Goal: Ask a question: Seek information or help from site administrators or community

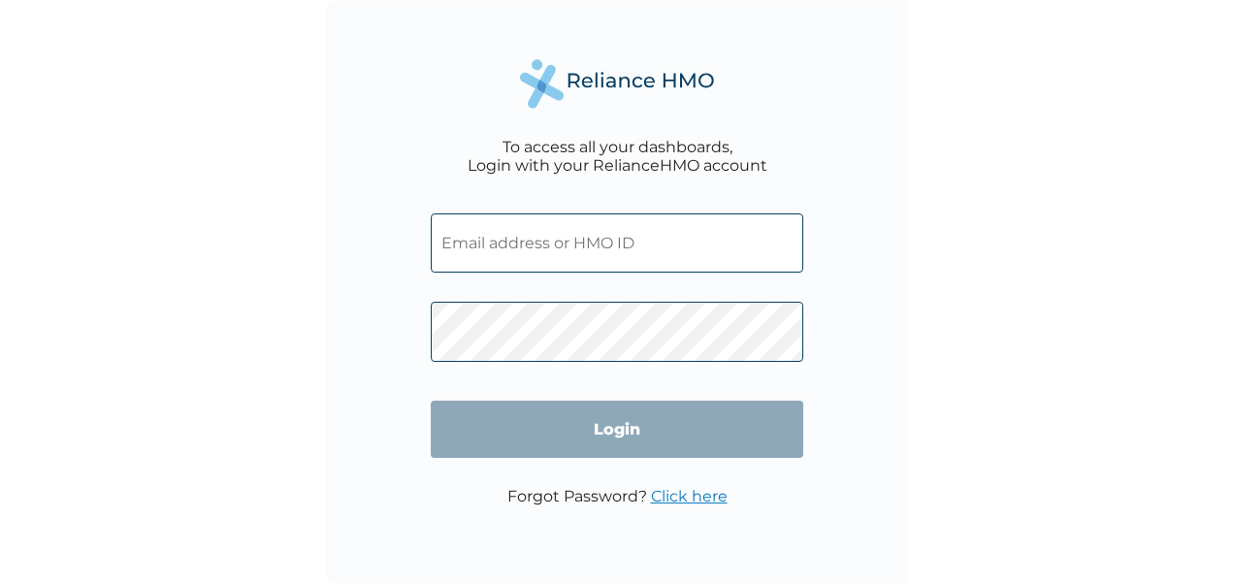
click at [650, 254] on input "text" at bounding box center [617, 242] width 373 height 59
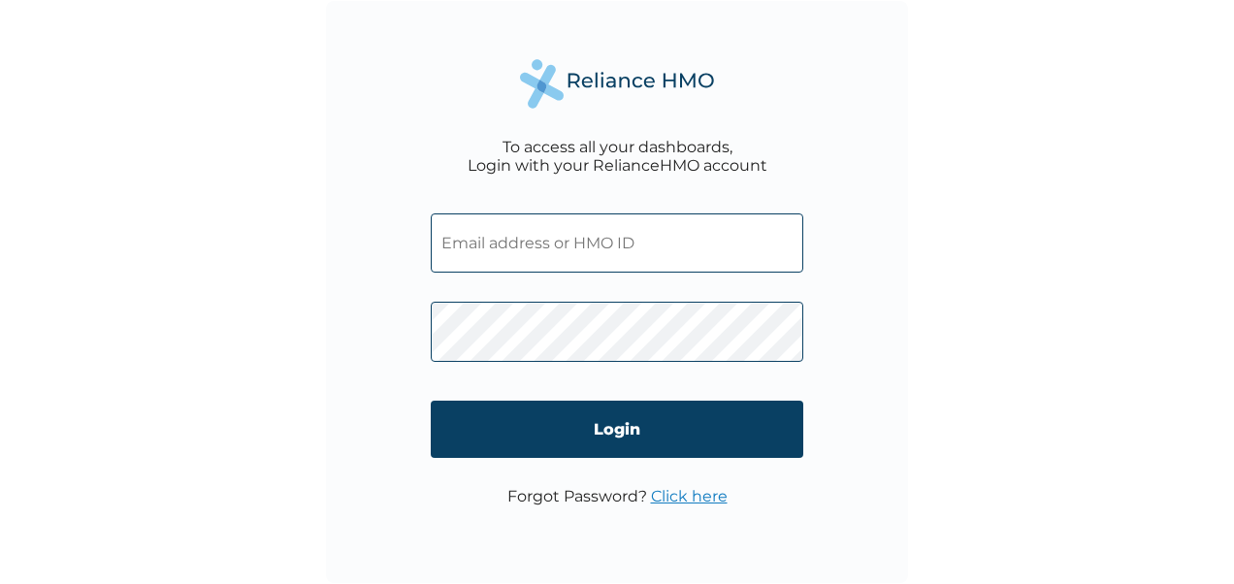
click at [536, 248] on form "Login" at bounding box center [617, 340] width 373 height 293
click at [536, 248] on input "text" at bounding box center [617, 242] width 373 height 59
click at [540, 253] on input "text" at bounding box center [617, 242] width 373 height 59
type input "[PERSON_NAME][EMAIL_ADDRESS][PERSON_NAME][DOMAIN_NAME]"
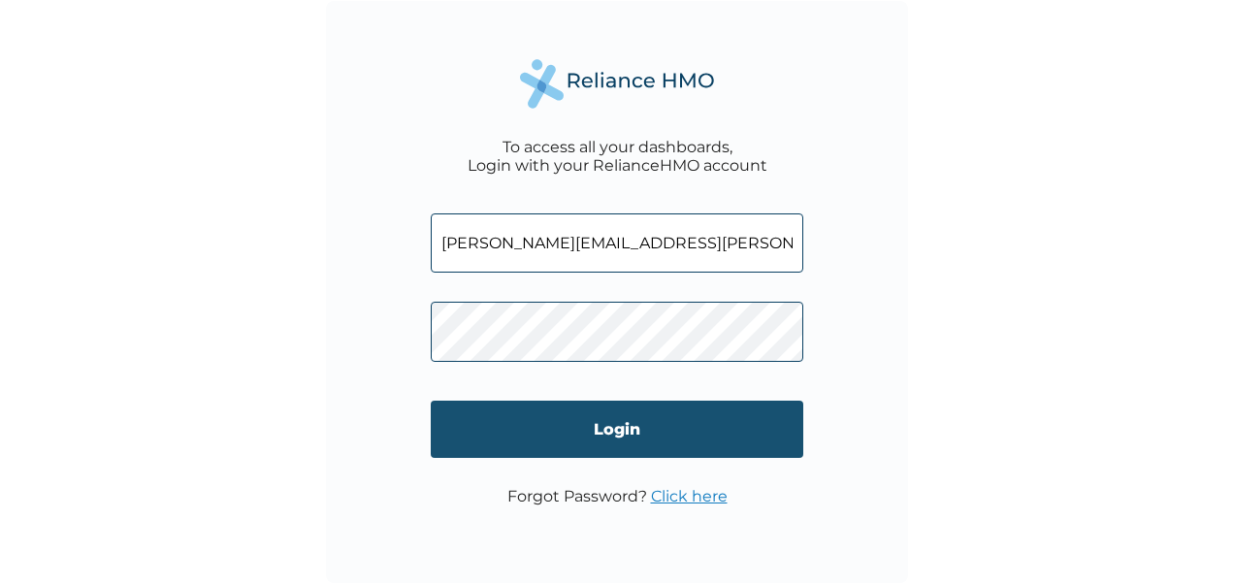
click at [575, 437] on input "Login" at bounding box center [617, 429] width 373 height 57
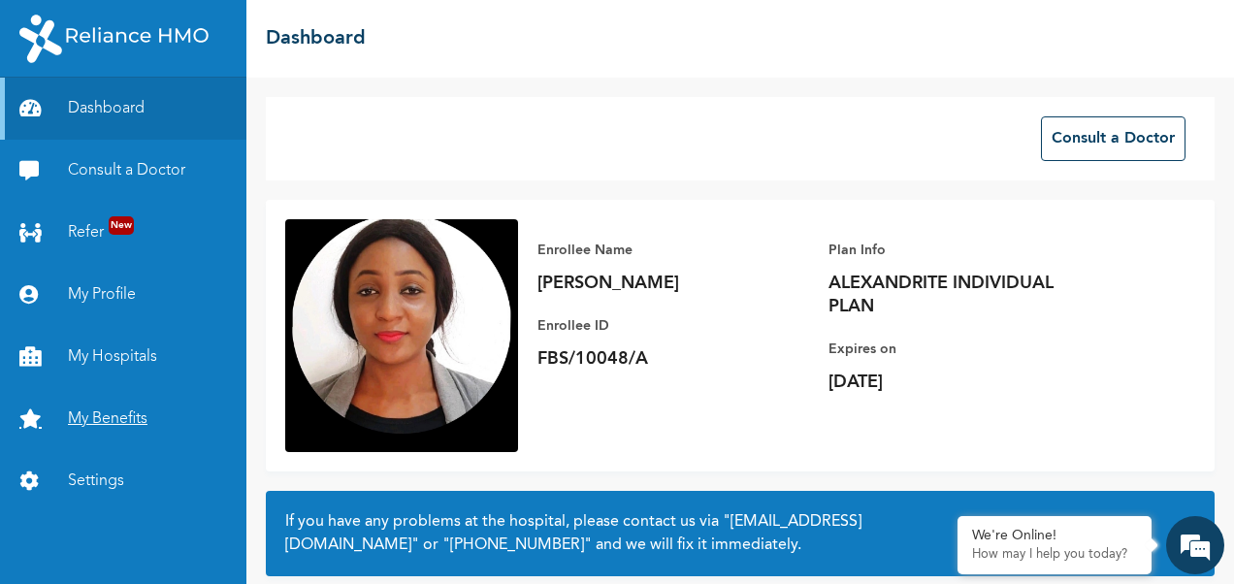
click at [101, 419] on link "My Benefits" at bounding box center [123, 419] width 246 height 62
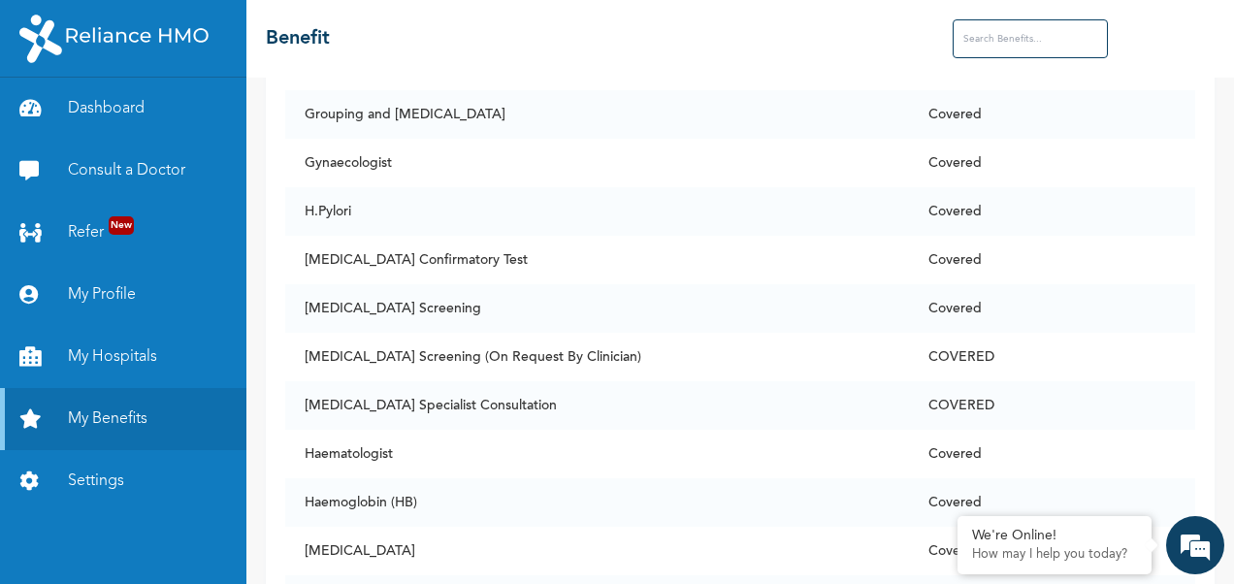
scroll to position [5648, 0]
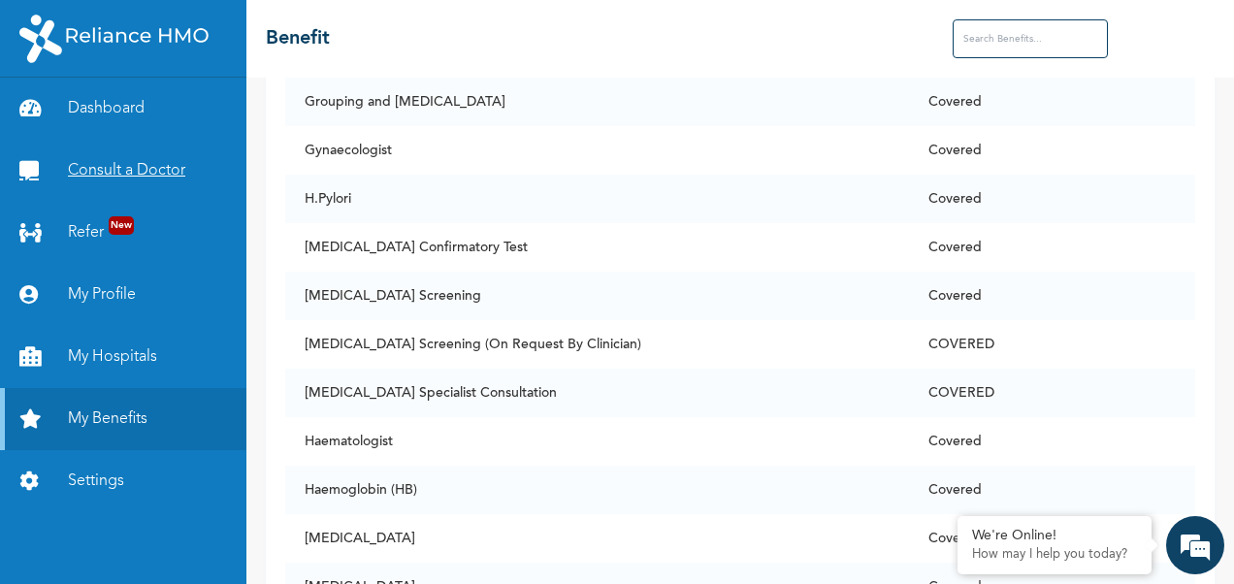
click at [83, 185] on link "Consult a Doctor" at bounding box center [123, 171] width 246 height 62
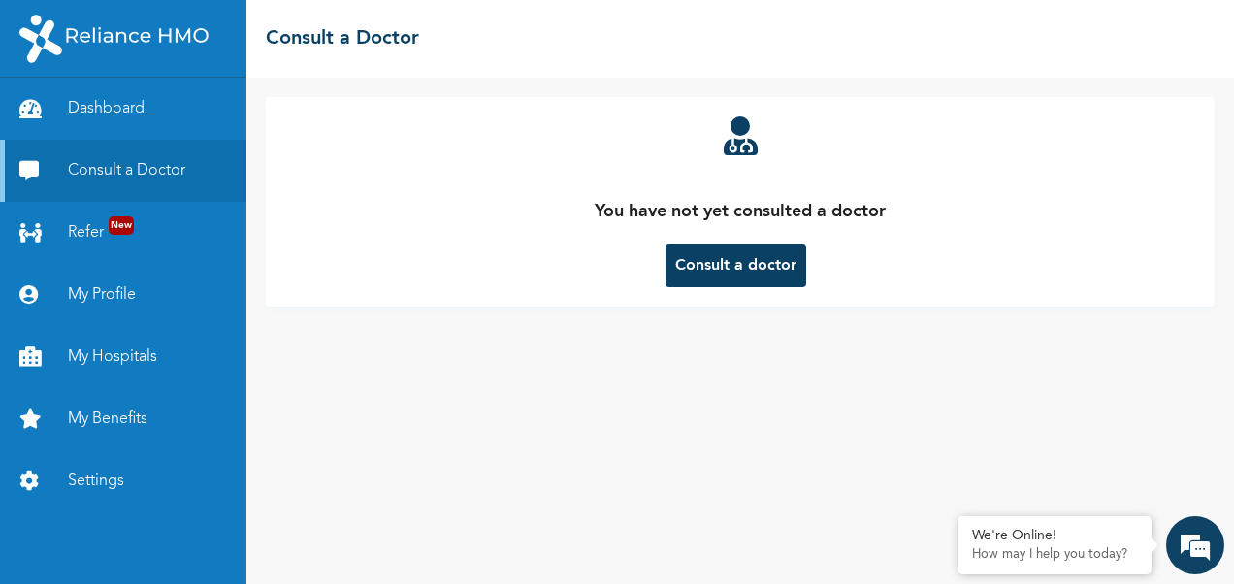
click at [84, 111] on link "Dashboard" at bounding box center [123, 109] width 246 height 62
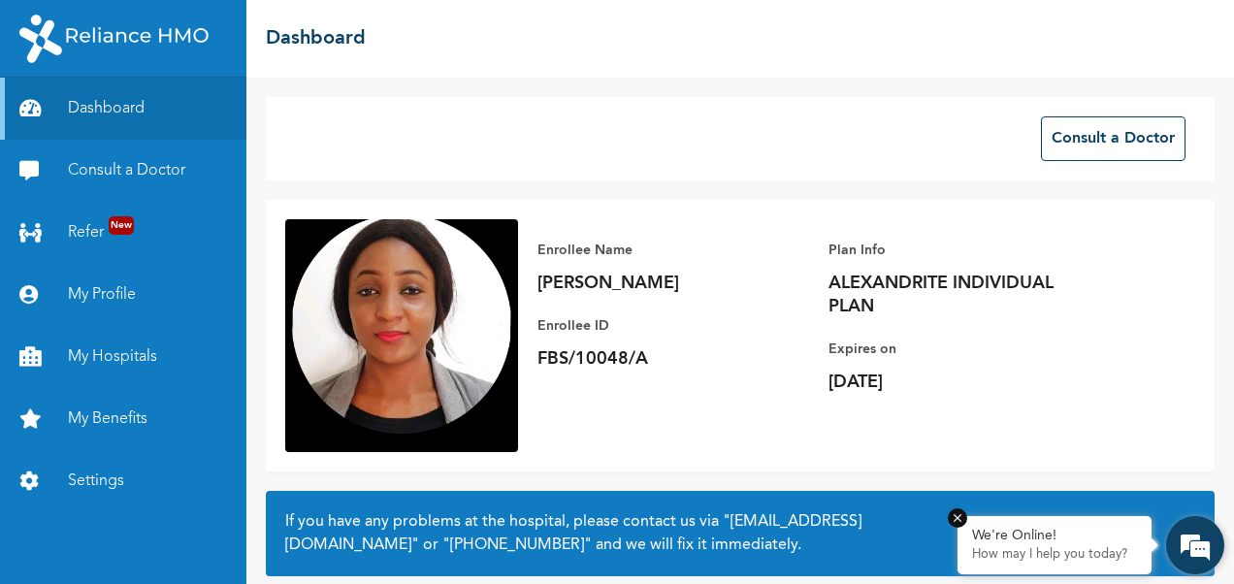
click at [986, 519] on div "We're Online! How may I help you [DATE]?" at bounding box center [1055, 545] width 194 height 58
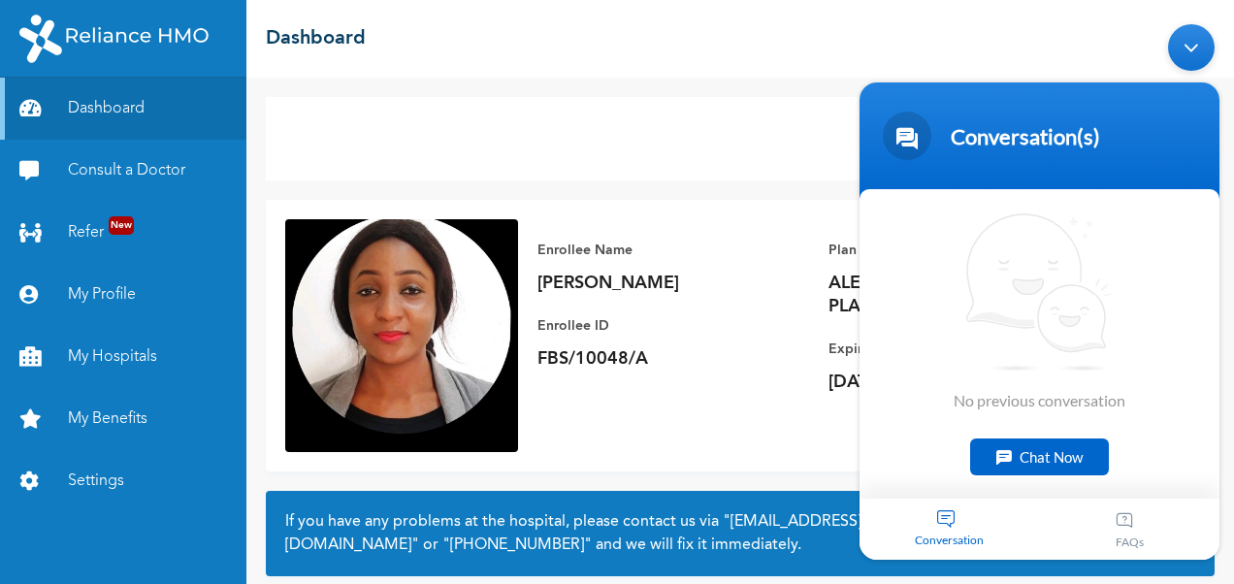
click at [1024, 457] on div "Chat Now" at bounding box center [1039, 457] width 139 height 37
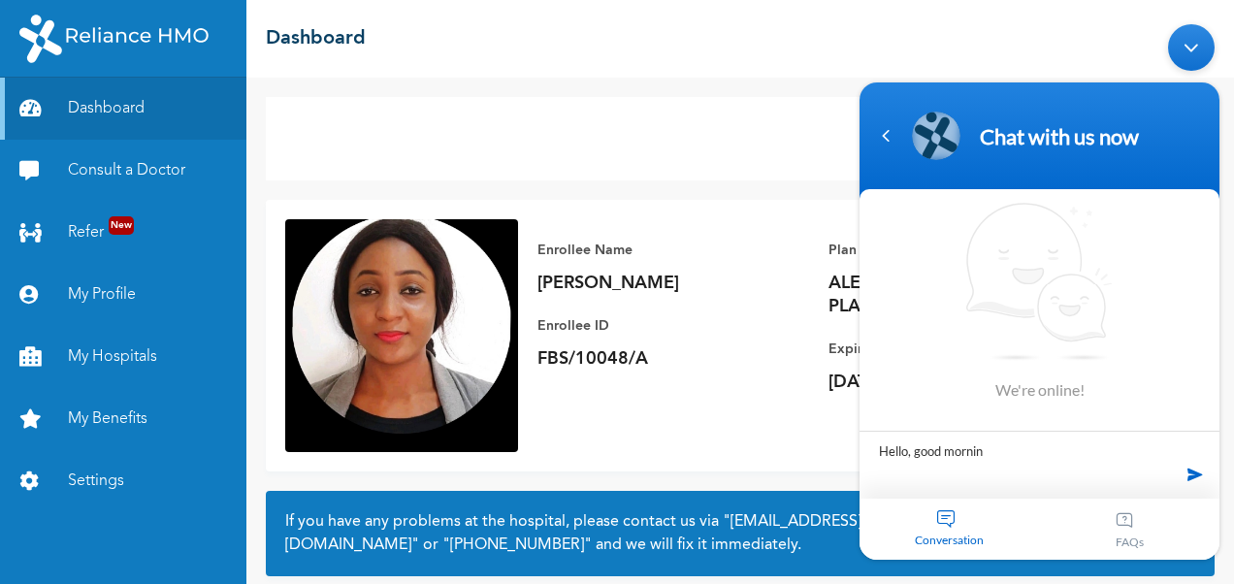
type textarea "Hello, good morning"
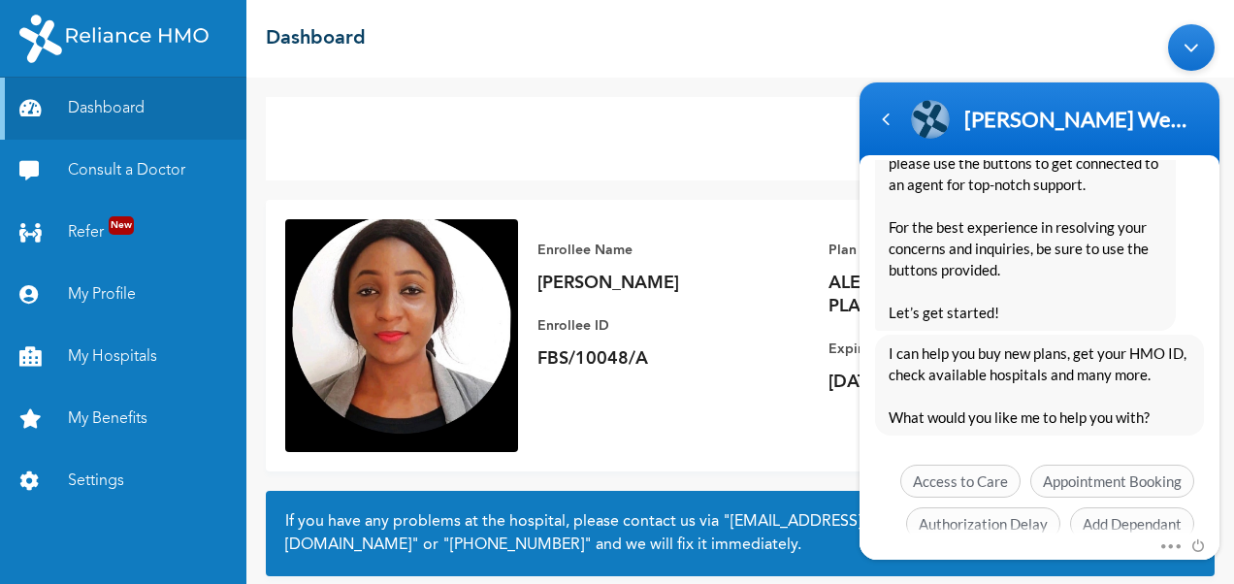
scroll to position [387, 0]
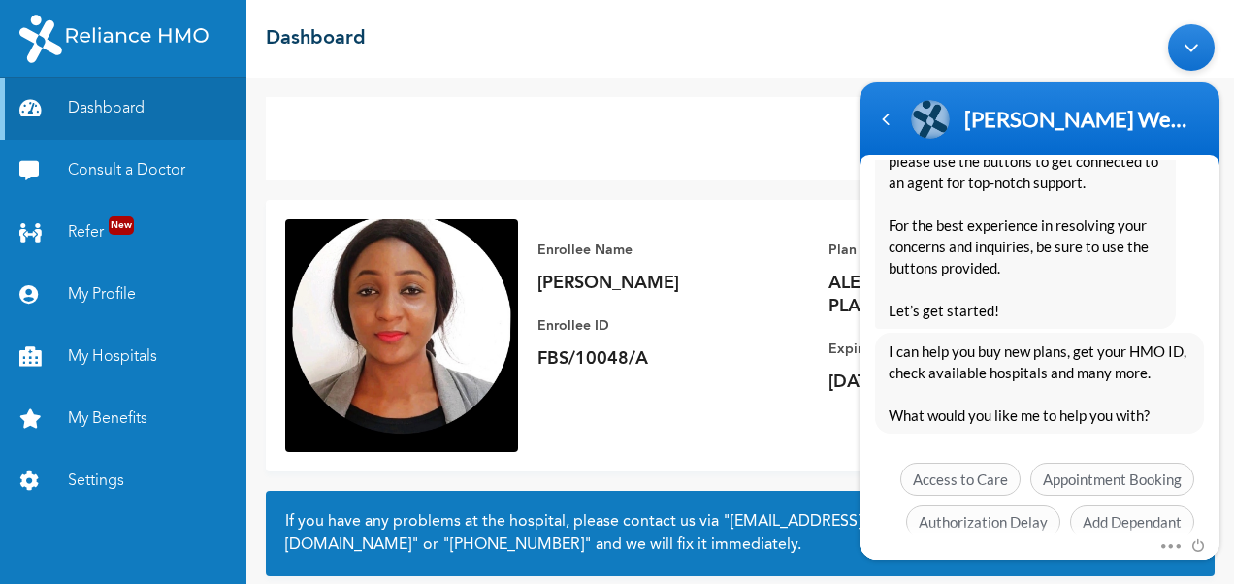
click at [1073, 304] on span "Hello [PERSON_NAME].[PERSON_NAME] Welcome to Reliance HMO! My name is [PERSON_N…" at bounding box center [1026, 118] width 274 height 408
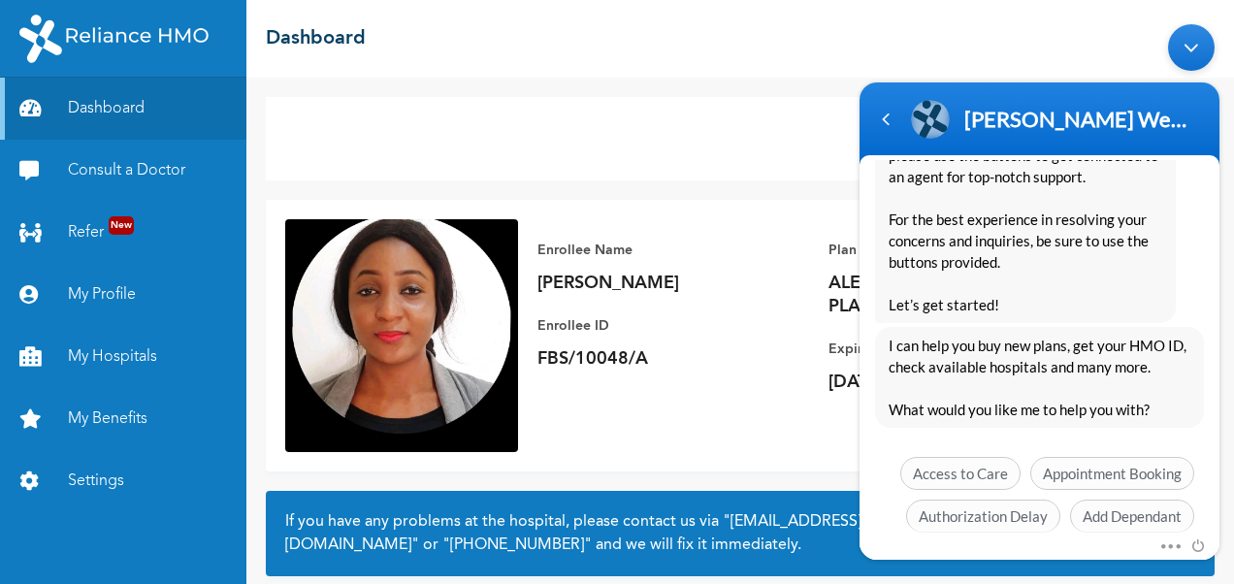
scroll to position [509, 0]
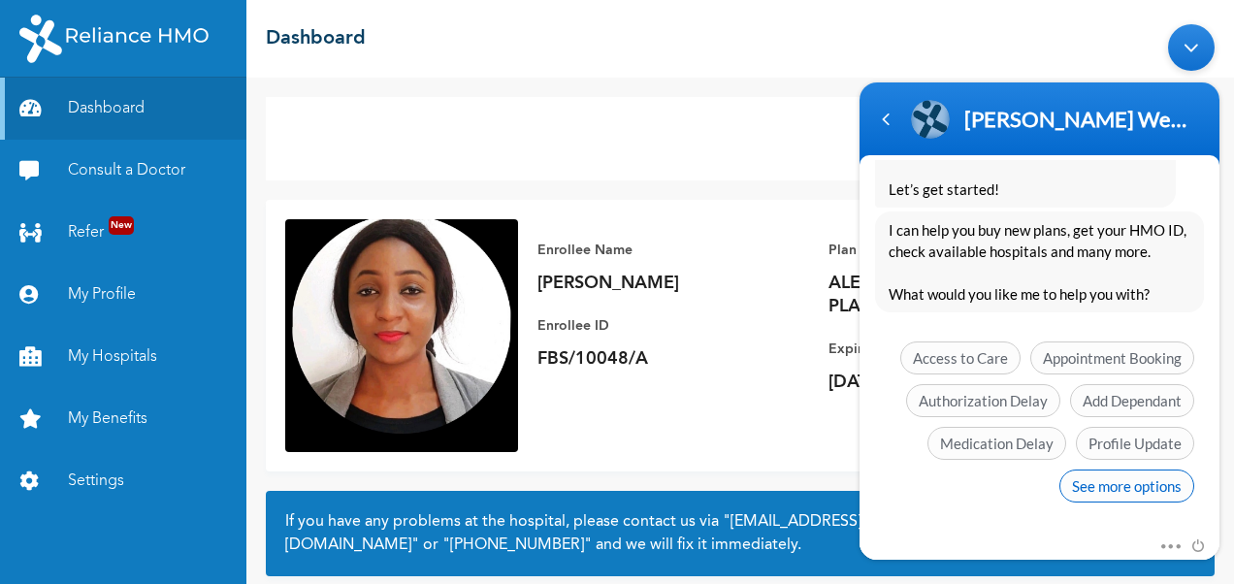
click at [1102, 482] on span "See more options" at bounding box center [1127, 486] width 135 height 33
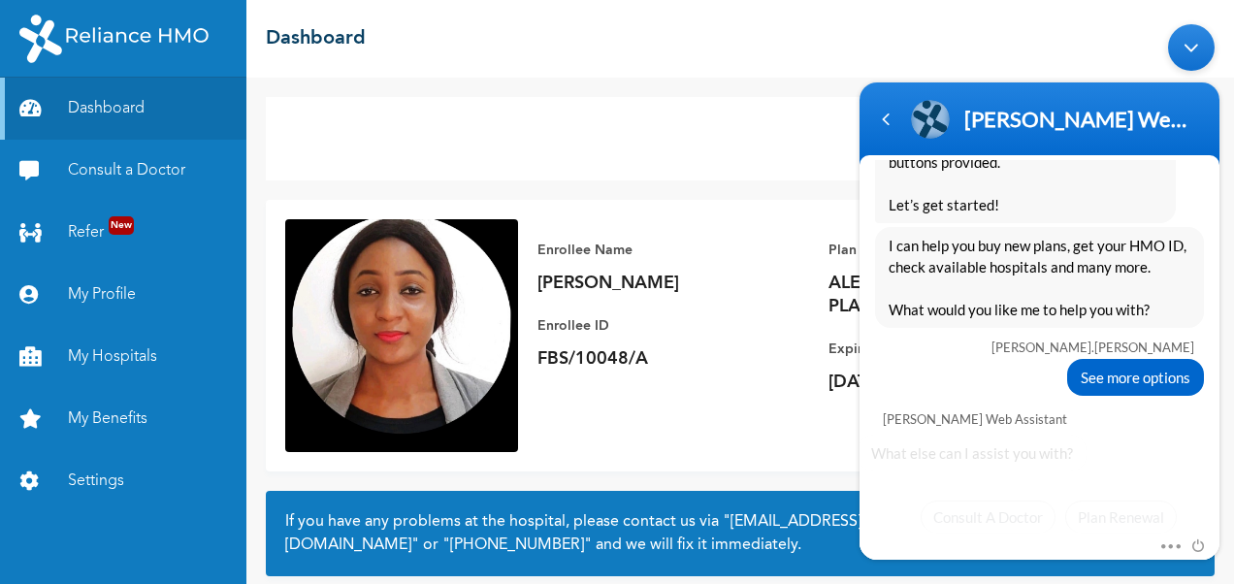
scroll to position [650, 0]
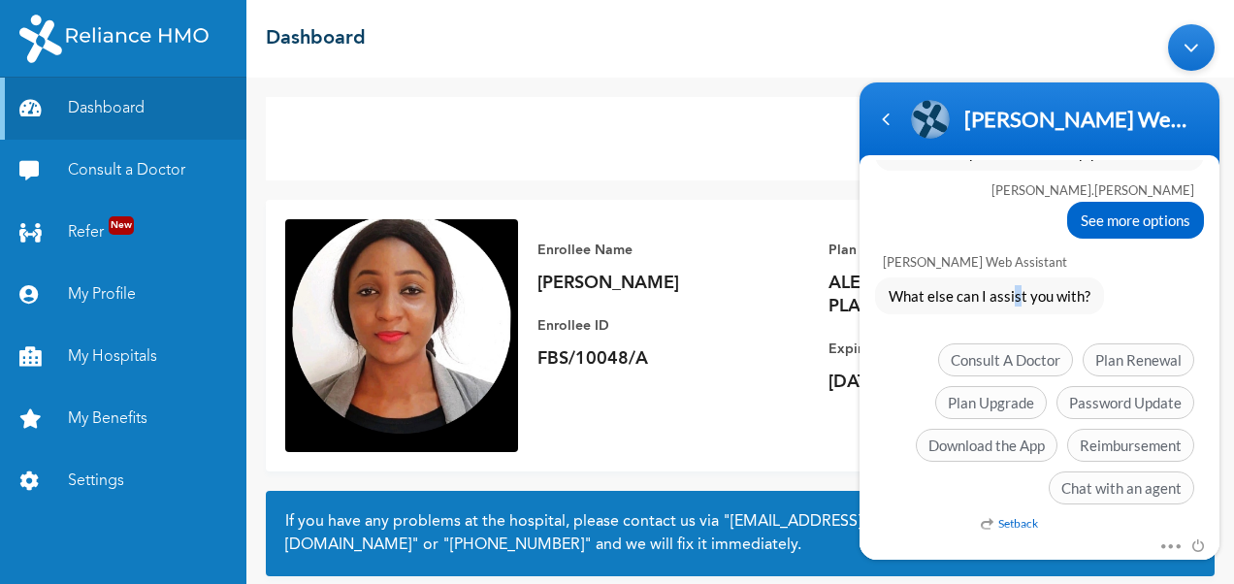
drag, startPoint x: 1013, startPoint y: 310, endPoint x: 1005, endPoint y: 288, distance: 22.7
click at [1005, 288] on div "What else can I assist you with?" at bounding box center [989, 296] width 229 height 37
drag, startPoint x: 1005, startPoint y: 288, endPoint x: 937, endPoint y: 240, distance: 83.5
click at [937, 240] on div "[PERSON_NAME].[PERSON_NAME] Hello, good morning [PERSON_NAME] Enrollee Web Assi…" at bounding box center [1040, 19] width 360 height 990
click at [1159, 542] on div "Mute Send email" at bounding box center [1040, 547] width 360 height 25
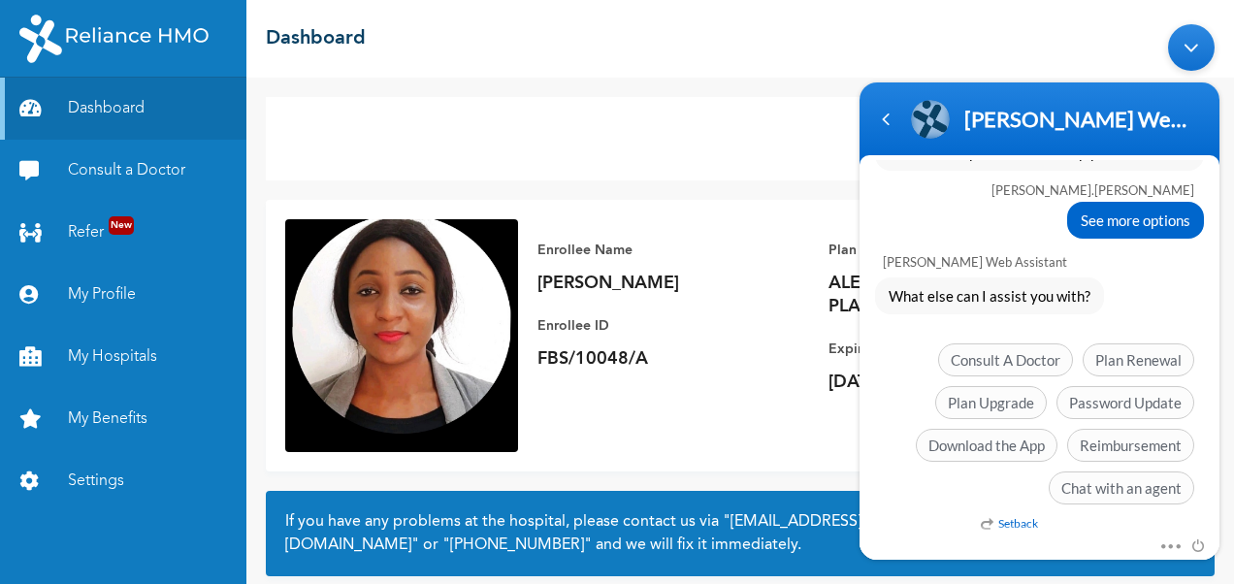
click at [1025, 516] on em "Setback" at bounding box center [1009, 523] width 57 height 15
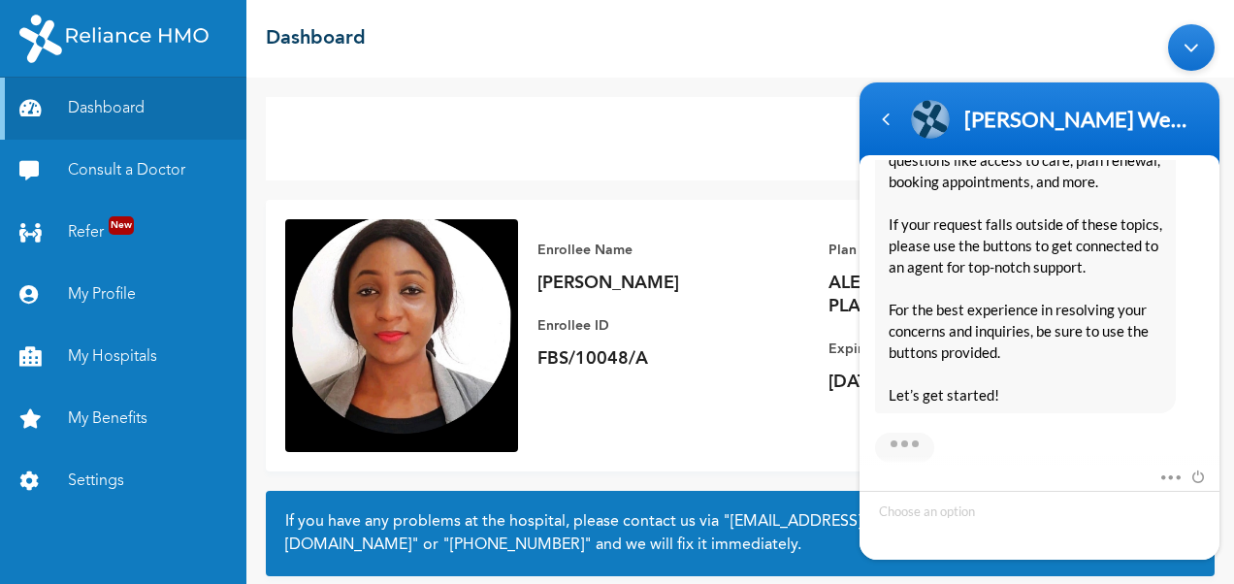
scroll to position [1284, 0]
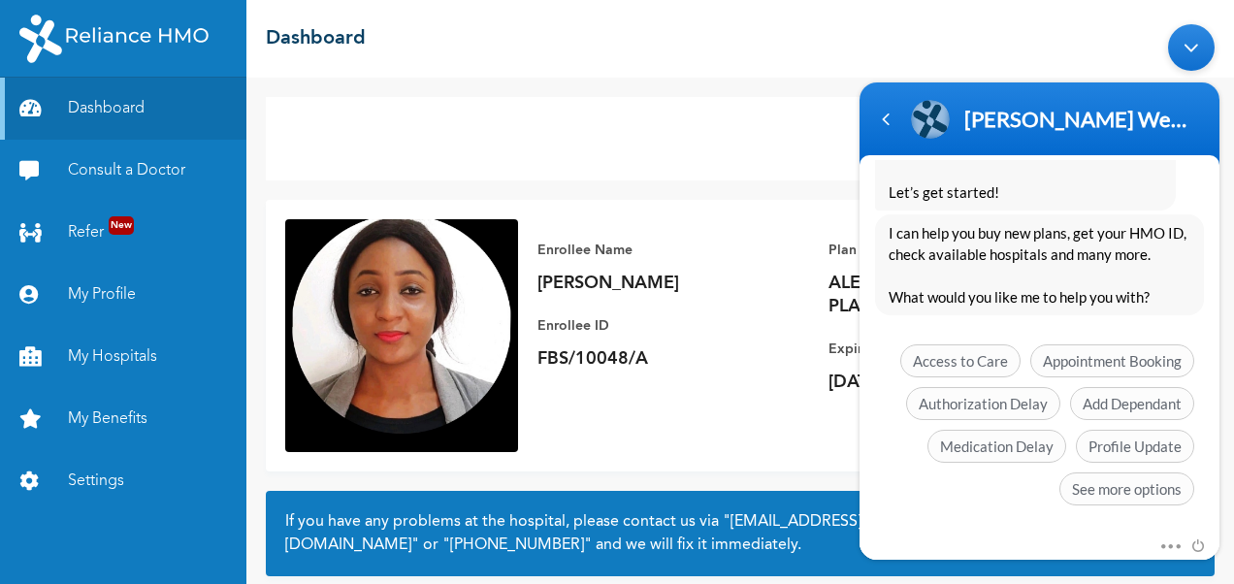
click at [1019, 362] on div "Access to Care Appointment Booking Authorization Delay Add Dependant Medication…" at bounding box center [1039, 430] width 329 height 171
click at [958, 313] on div "I can help you buy new plans, get your HMO ID, check available hospitals and ma…" at bounding box center [1040, 365] width 360 height 301
click at [977, 350] on span "Access to Care" at bounding box center [961, 361] width 120 height 33
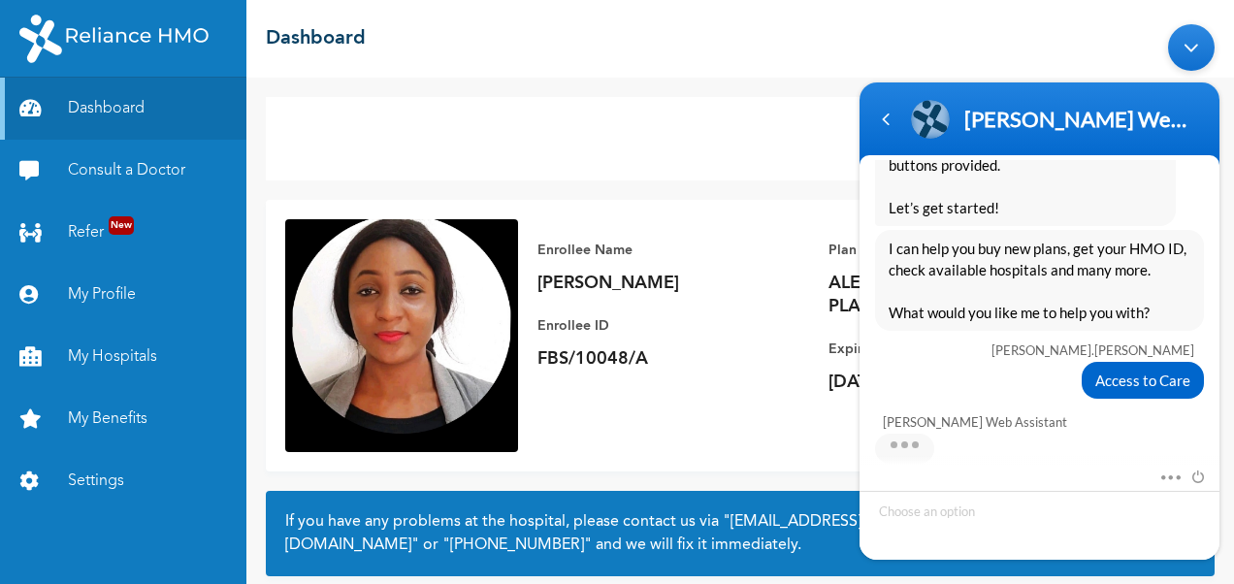
scroll to position [1342, 0]
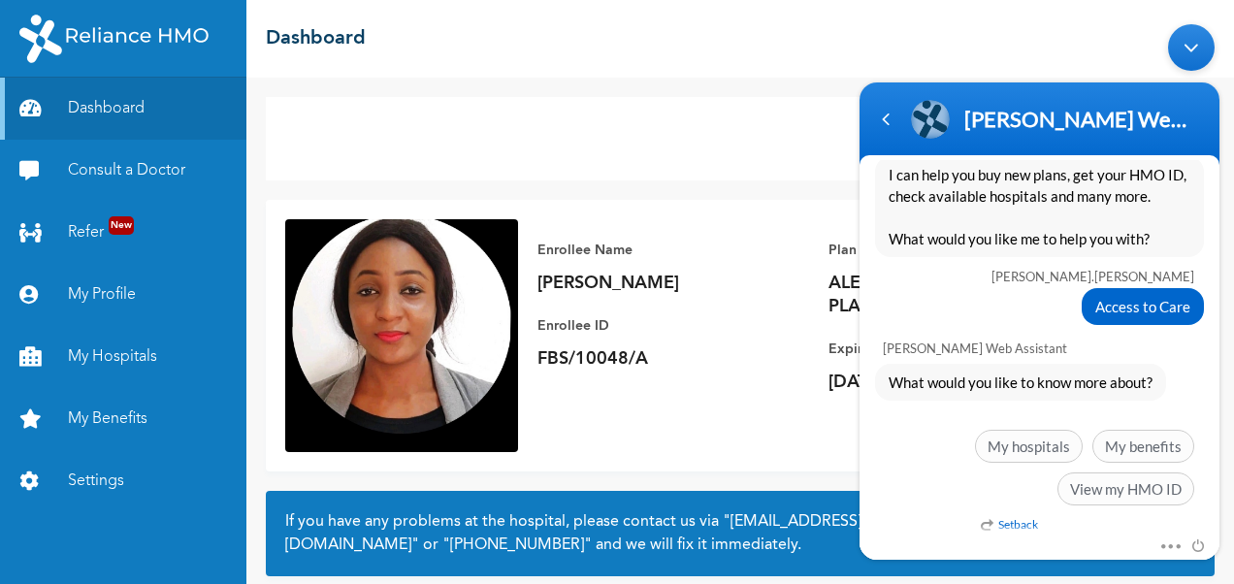
click at [1013, 519] on em "Setback" at bounding box center [1009, 524] width 57 height 15
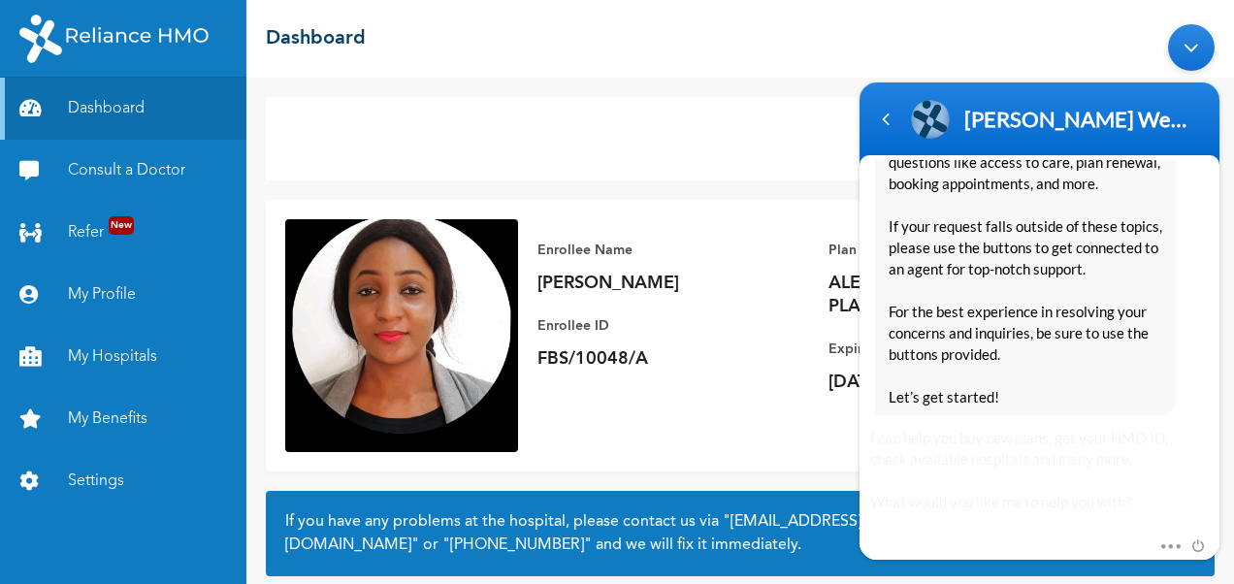
scroll to position [2059, 0]
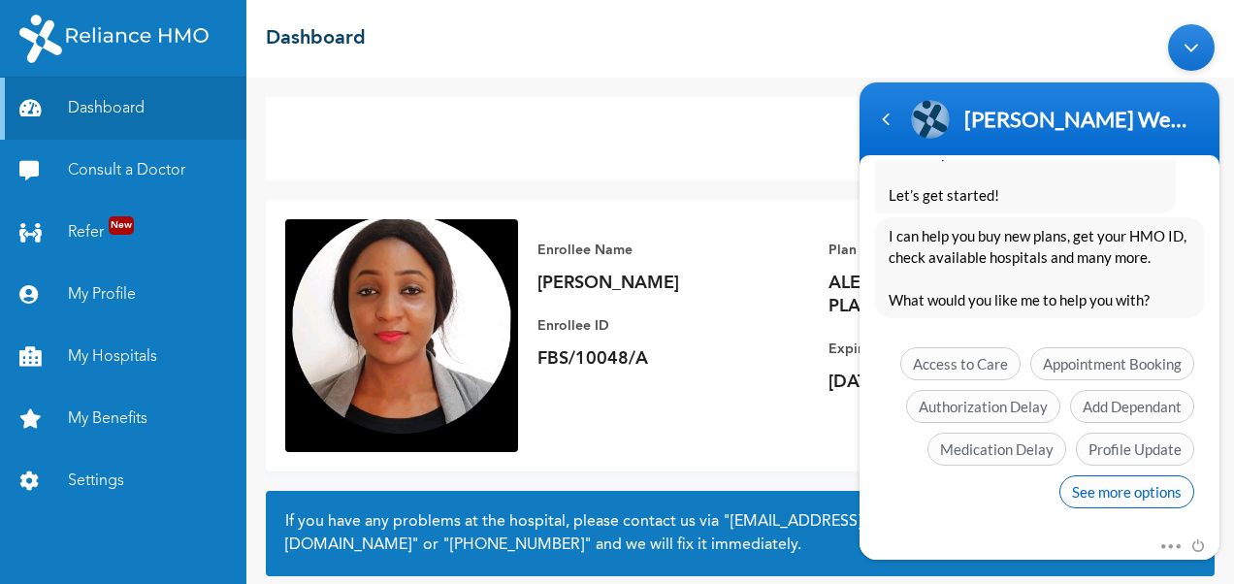
click at [1133, 480] on span "See more options" at bounding box center [1127, 492] width 135 height 33
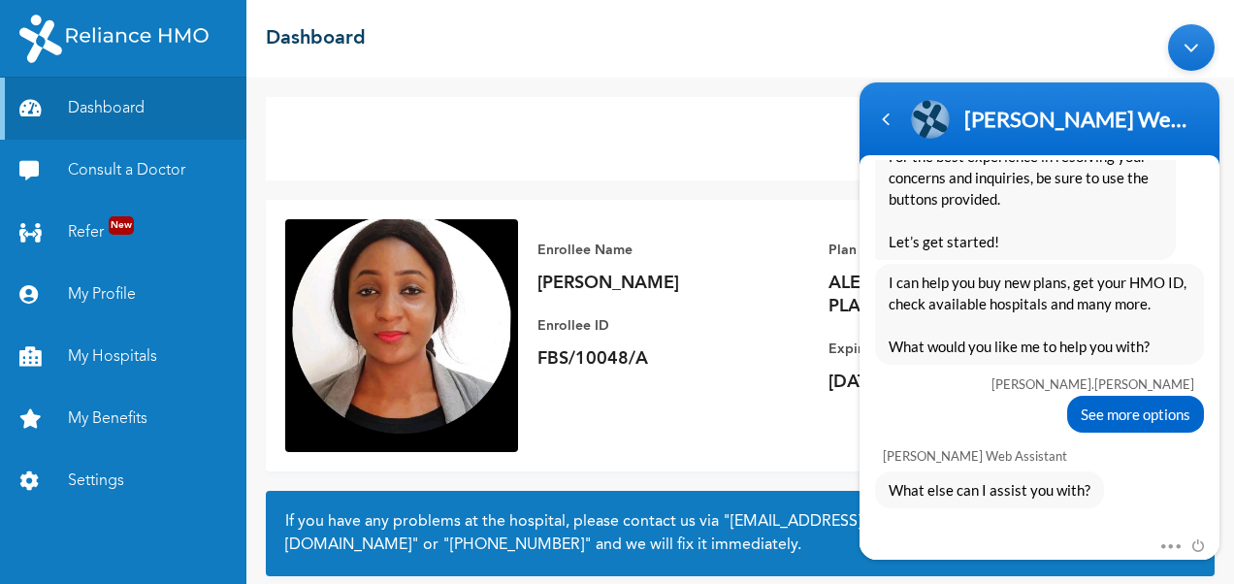
scroll to position [2014, 0]
click at [1135, 71] on body "[PERSON_NAME] Web Assistant Enrollee Web App Assistant [PERSON_NAME].[PERSON_NA…" at bounding box center [1039, 292] width 379 height 555
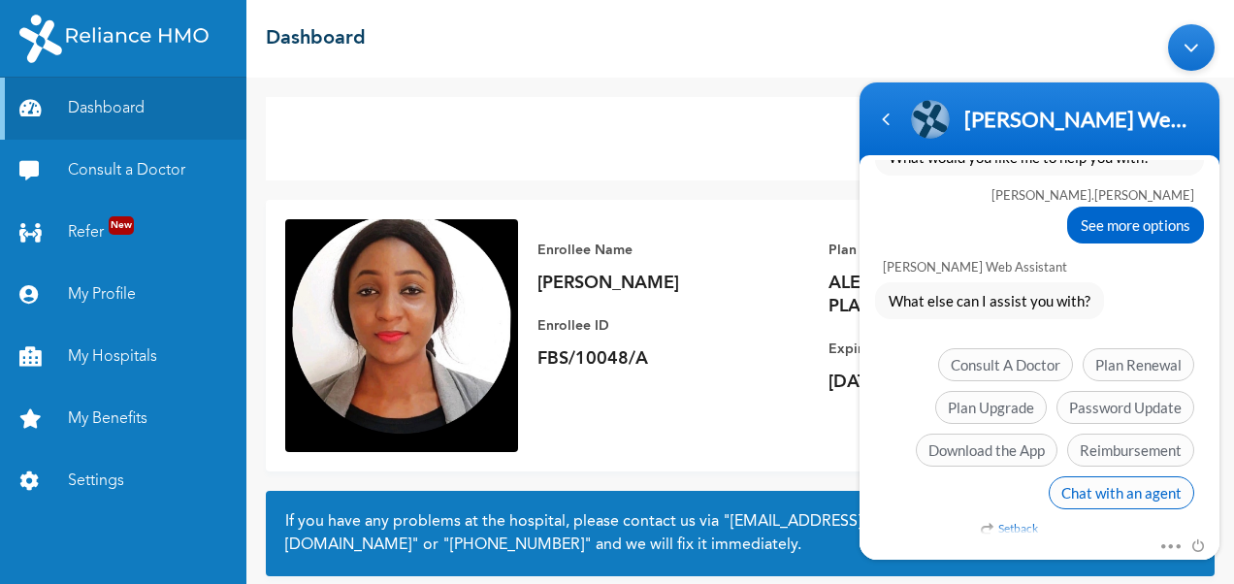
click at [1108, 486] on span "Chat with an agent" at bounding box center [1122, 492] width 146 height 33
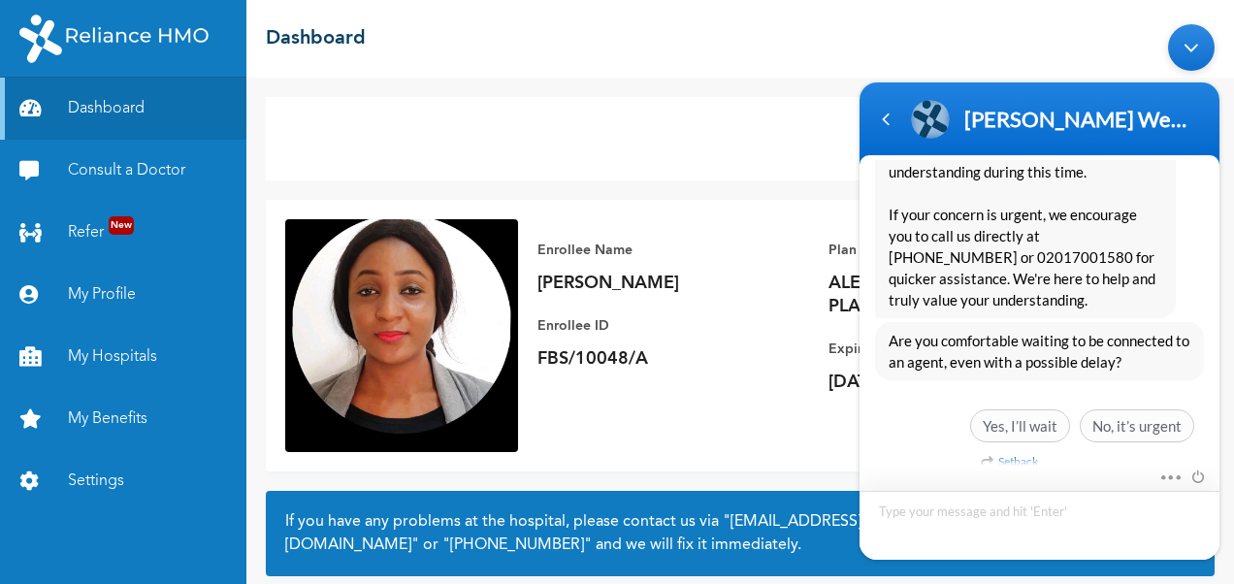
scroll to position [2583, 0]
click at [938, 522] on textarea "Type your message and hit 'Enter'" at bounding box center [1040, 525] width 360 height 69
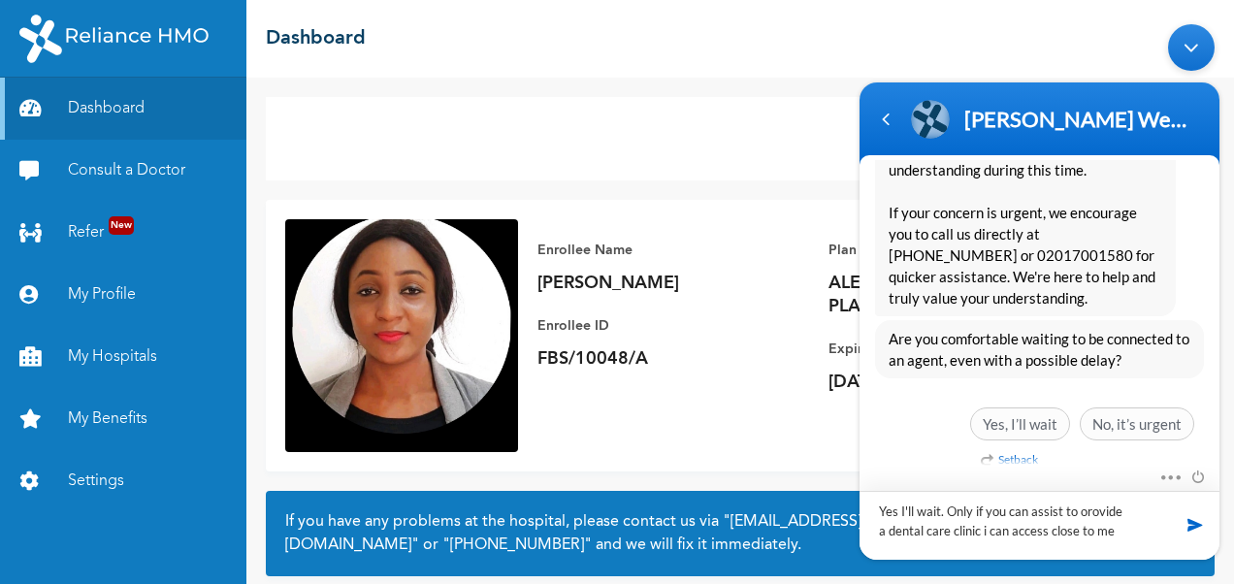
click at [1084, 514] on textarea "Yes I'll wait. Only if you can assist to orovide a dental care clinic i can acc…" at bounding box center [1040, 525] width 360 height 69
click at [978, 531] on textarea "Yes I'll wait. Only if you can assist to provide a dental care clinic i can acc…" at bounding box center [1040, 525] width 360 height 69
type textarea "Yes I'll wait. Only if you can assist to provide a dental care clinic I can acc…"
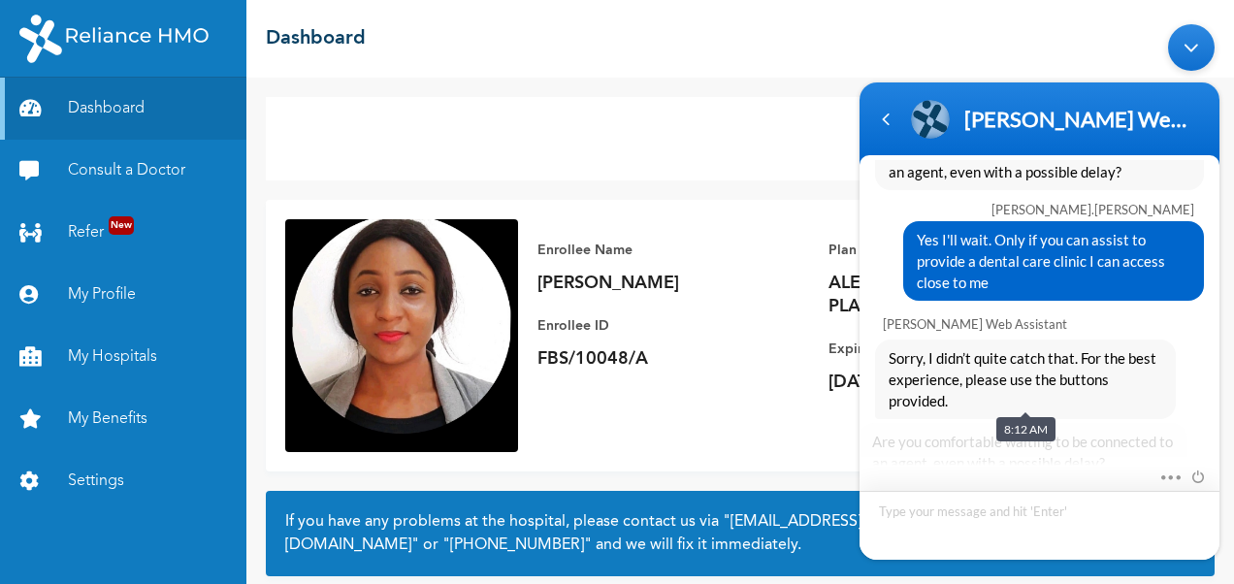
scroll to position [2873, 0]
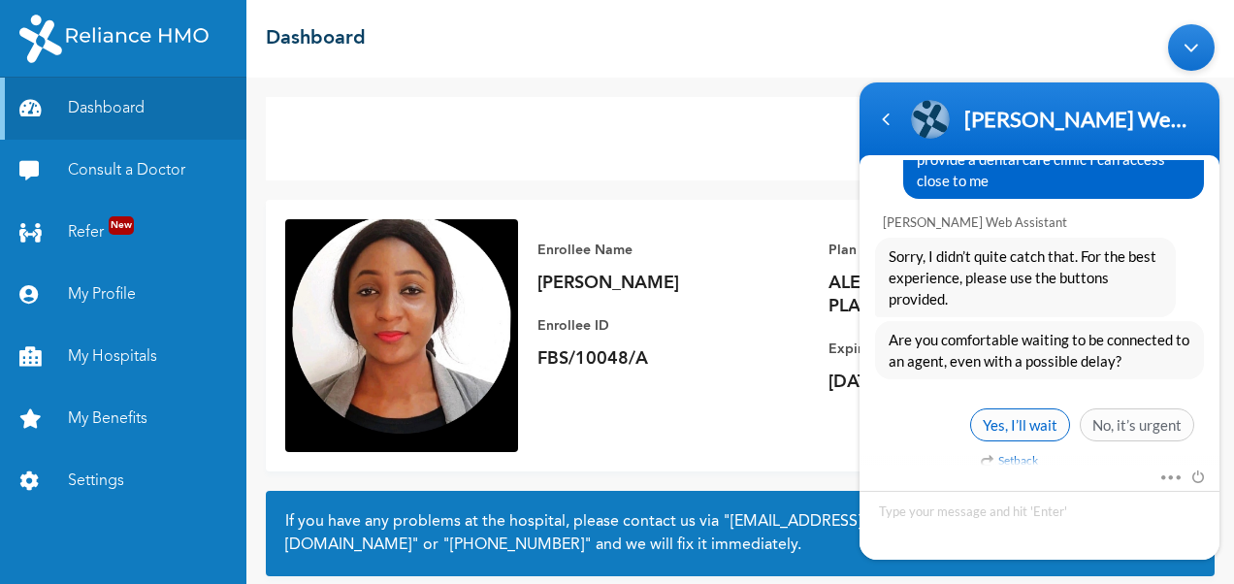
click at [1038, 413] on span "Yes, I’ll wait" at bounding box center [1020, 425] width 100 height 33
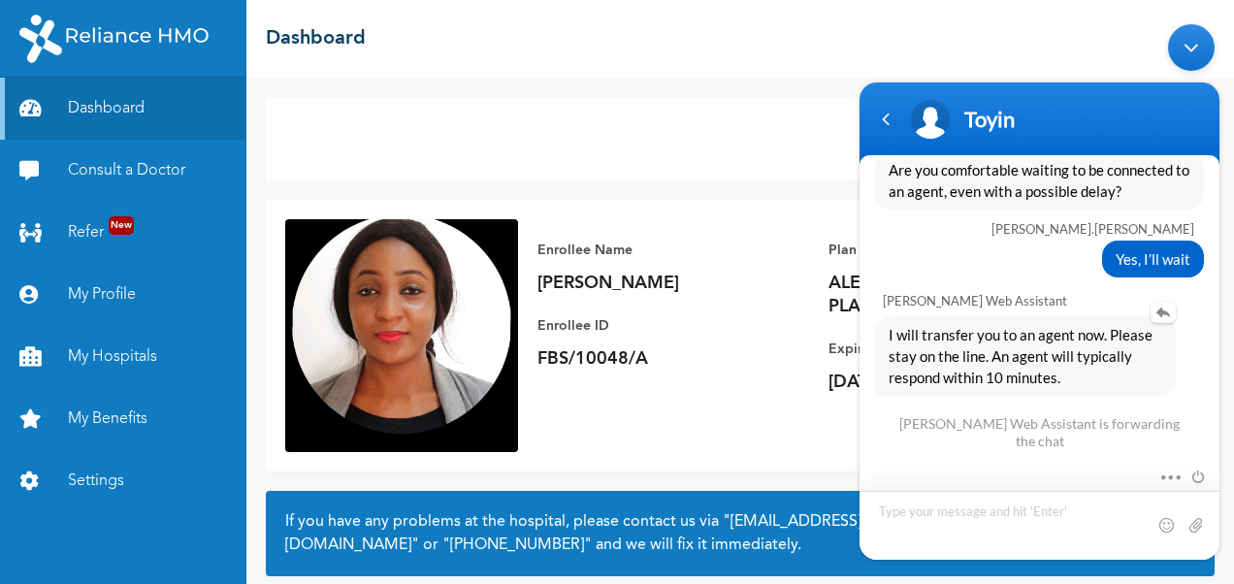
scroll to position [3115, 0]
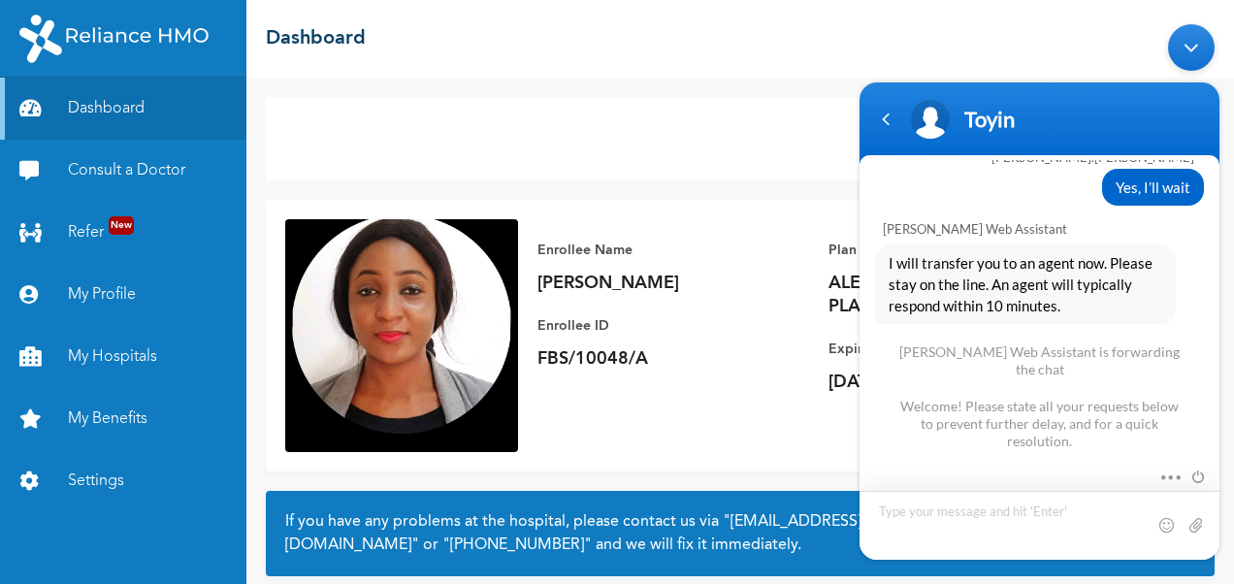
click at [947, 509] on textarea "Type your message and hit 'Enter'" at bounding box center [1040, 525] width 360 height 69
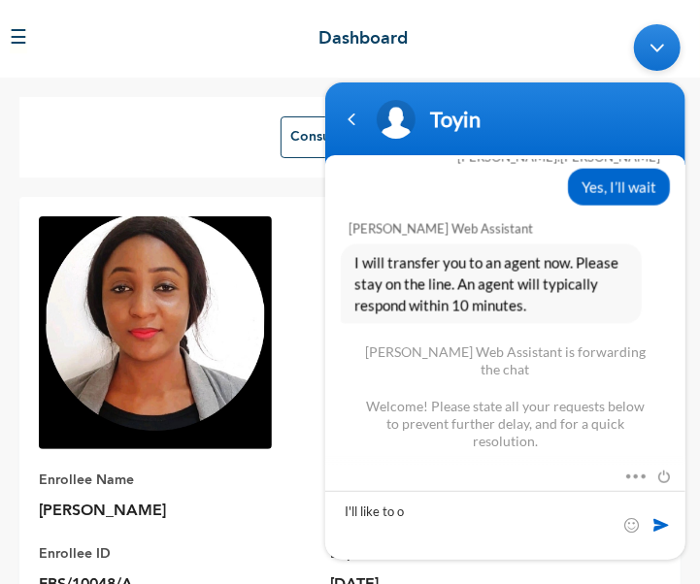
click at [685, 2] on div "☰ Dashboard" at bounding box center [350, 39] width 700 height 78
click at [648, 40] on div "Minimize live chat window" at bounding box center [656, 47] width 47 height 47
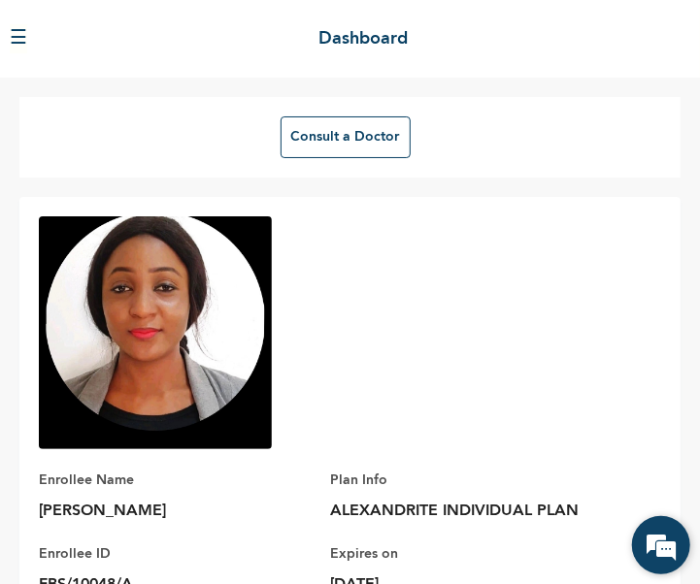
click at [657, 543] on em at bounding box center [661, 545] width 52 height 52
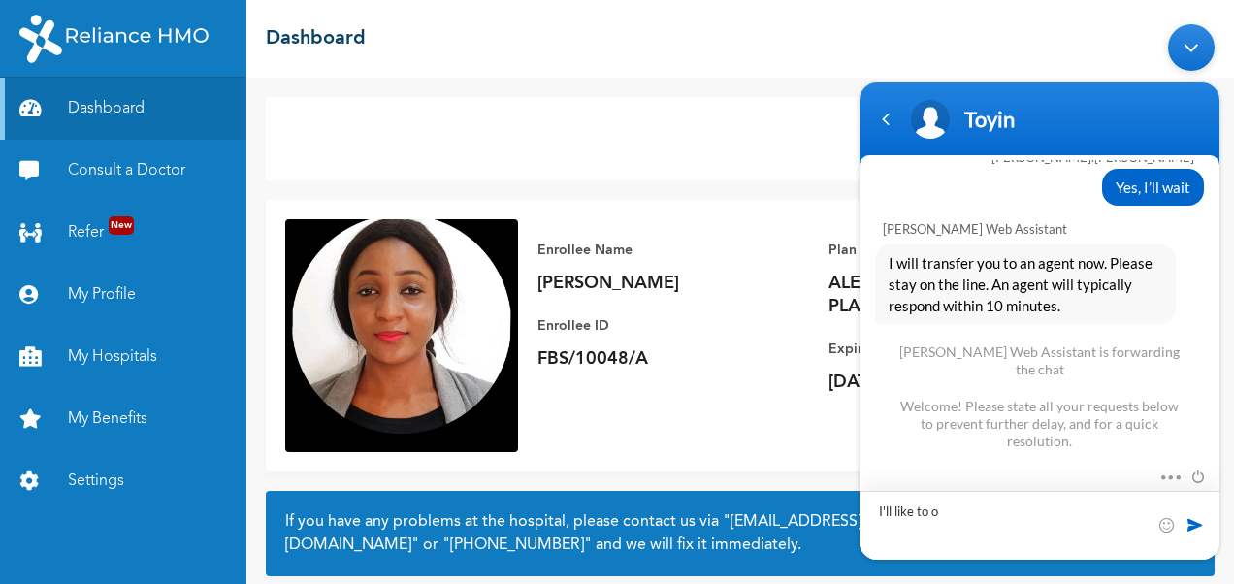
drag, startPoint x: 959, startPoint y: 512, endPoint x: 1658, endPoint y: 505, distance: 699.7
click html "Toyin [PERSON_NAME].[PERSON_NAME] Hello, good morning [PERSON_NAME] Enrollee We…"
type textarea "Good morning, I'll like to know a dental care clinic i can access around my loc…"
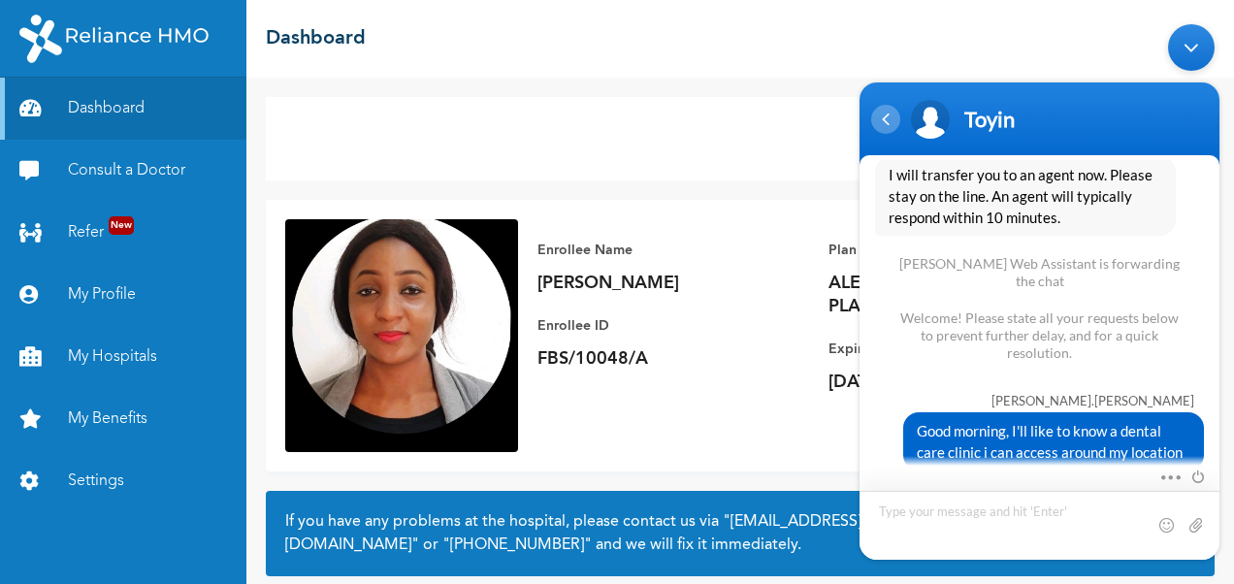
click at [883, 126] on div "Navigation go back" at bounding box center [885, 119] width 29 height 29
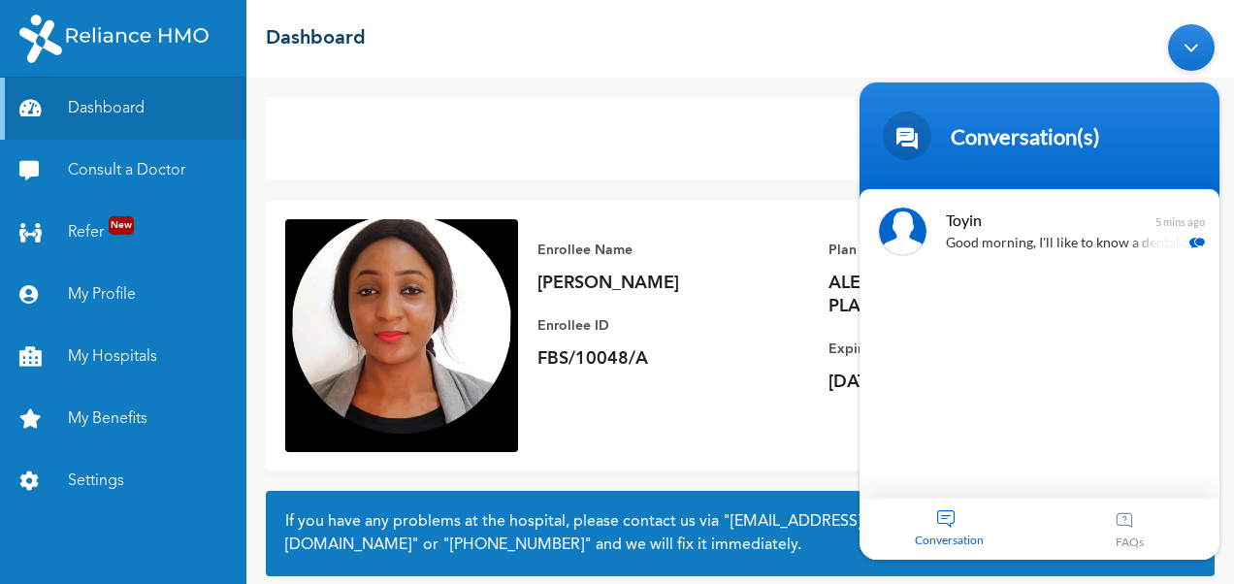
click at [1125, 521] on div "FAQs" at bounding box center [1130, 529] width 180 height 61
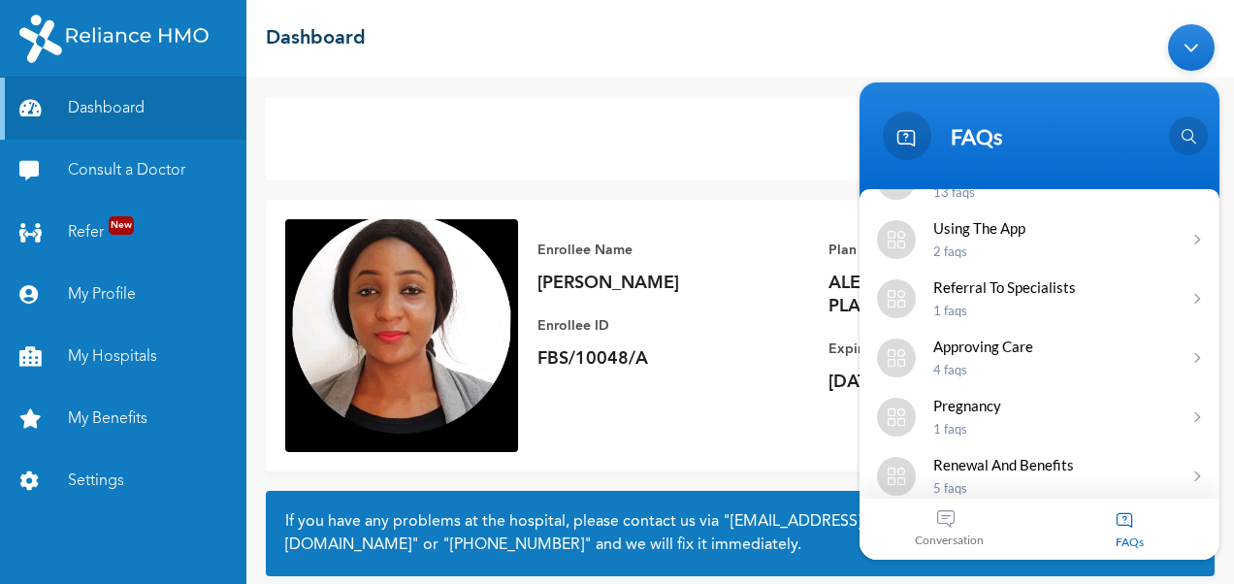
scroll to position [89, 0]
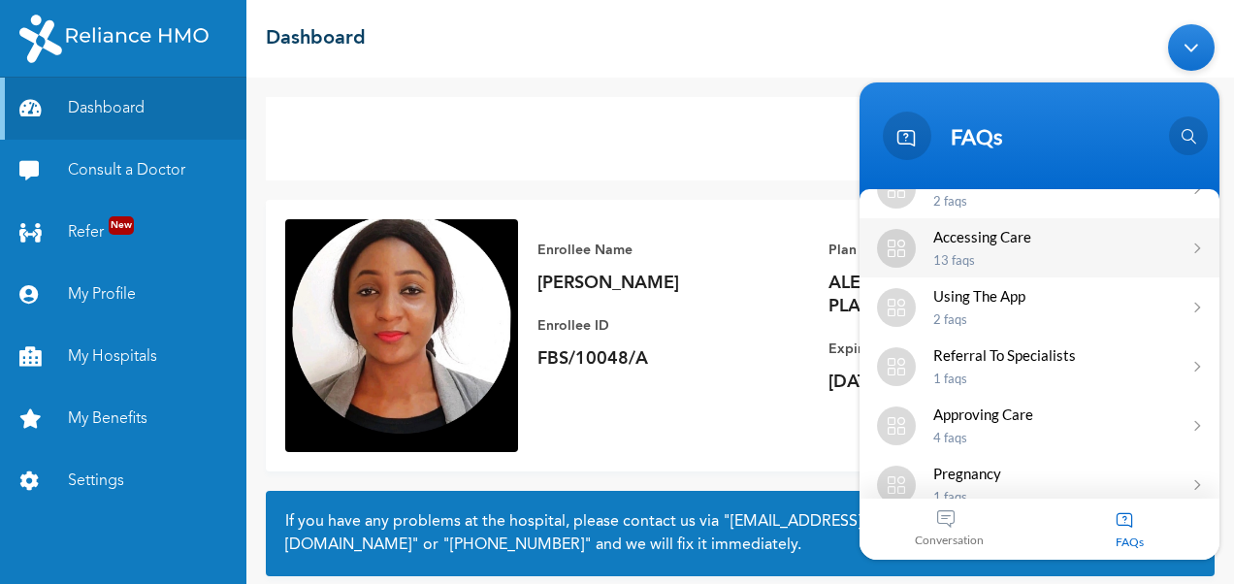
click at [1104, 252] on p "13 FAQs" at bounding box center [1054, 260] width 240 height 16
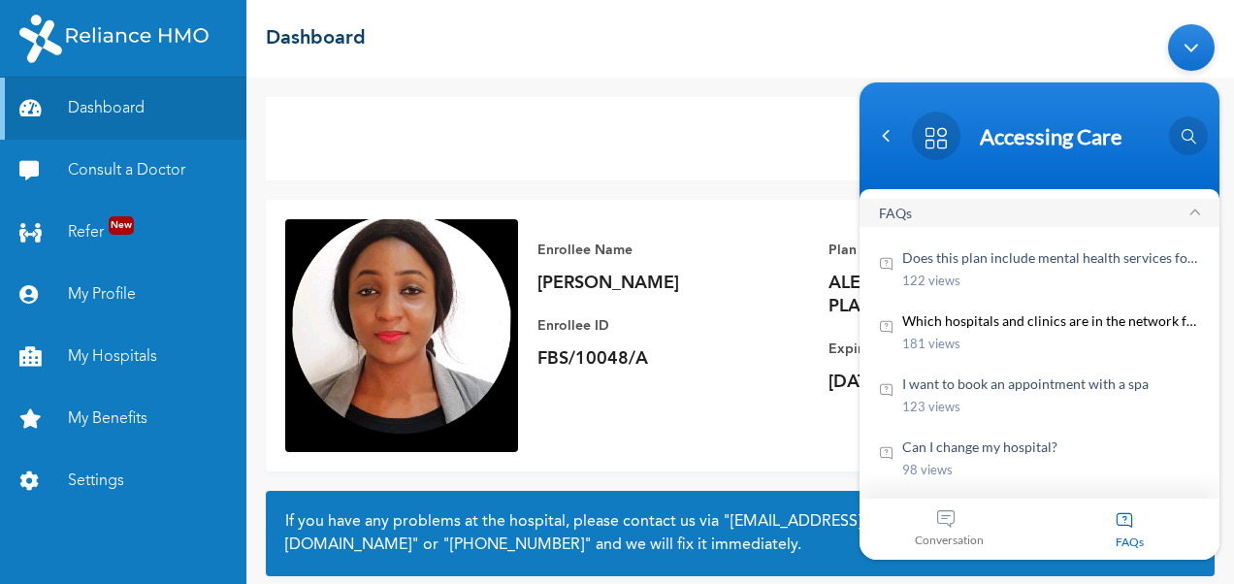
click at [1114, 324] on em "Which hospitals and clinics are in the network for this plan?" at bounding box center [1051, 321] width 298 height 20
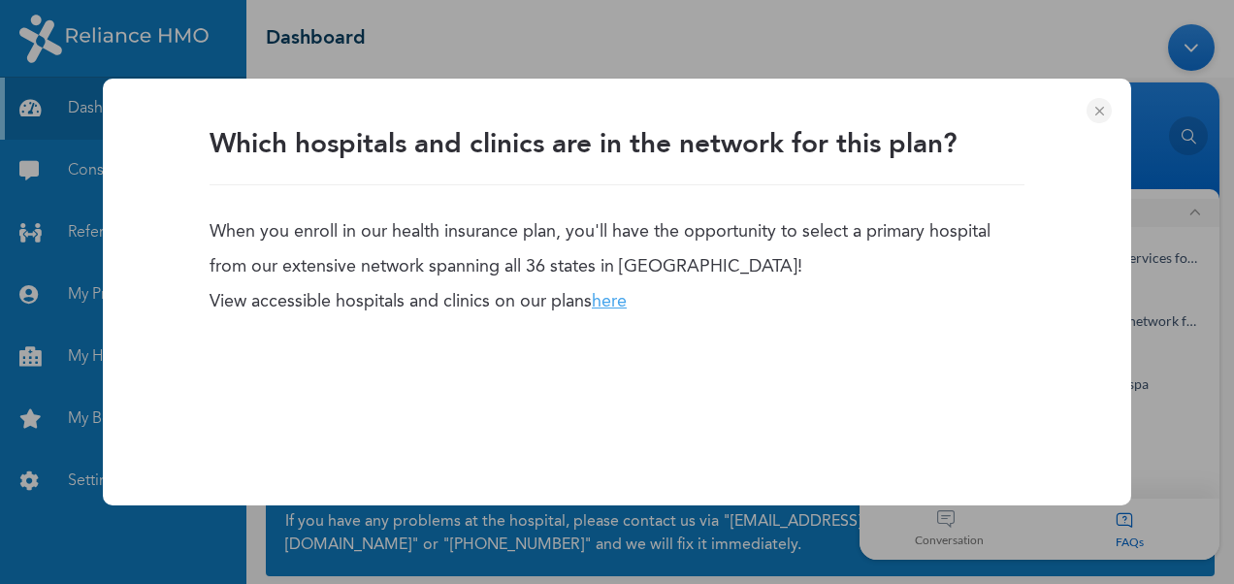
click at [608, 301] on link "here" at bounding box center [609, 301] width 35 height 17
click at [1098, 120] on em at bounding box center [1099, 110] width 25 height 25
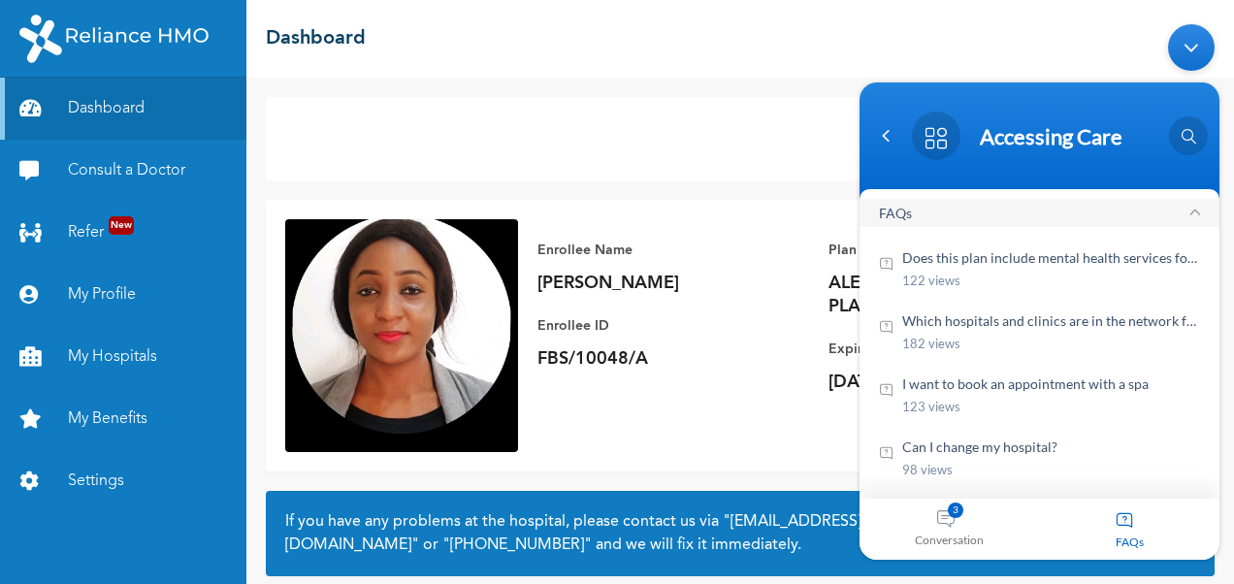
click at [952, 523] on div "Conversation 3" at bounding box center [950, 529] width 180 height 61
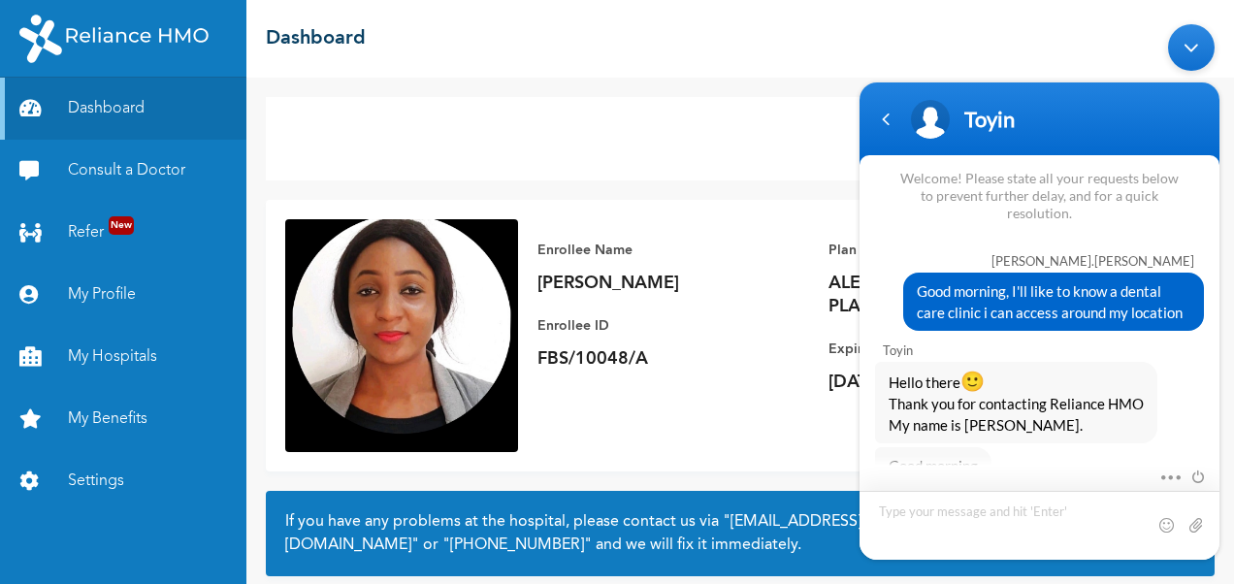
scroll to position [3397, 0]
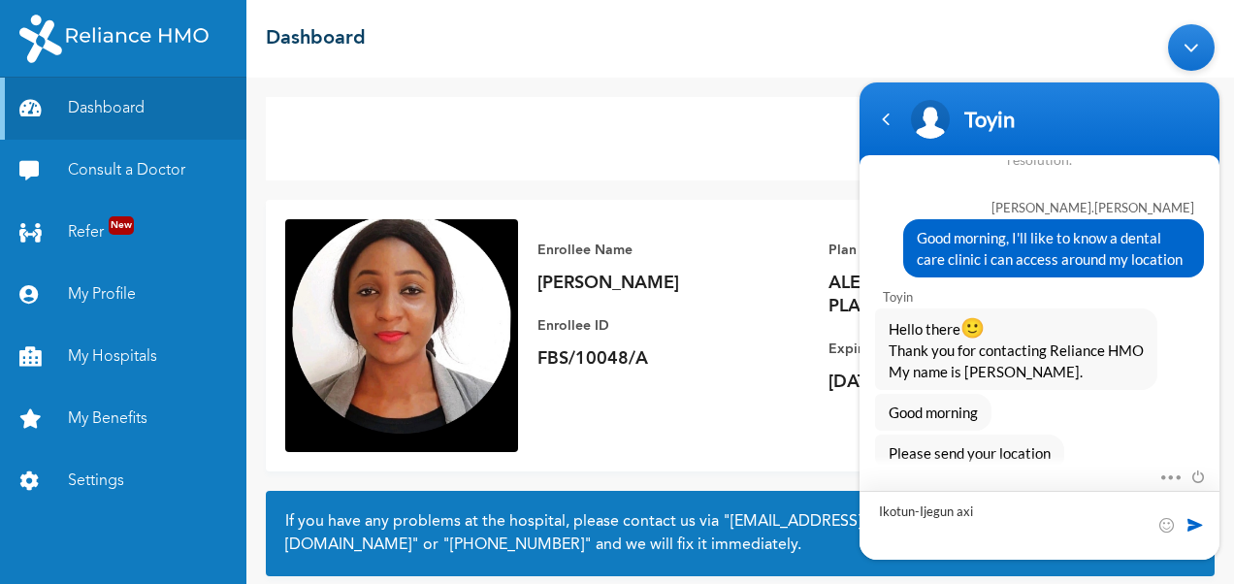
type textarea "Ikotun-Ijegun axis"
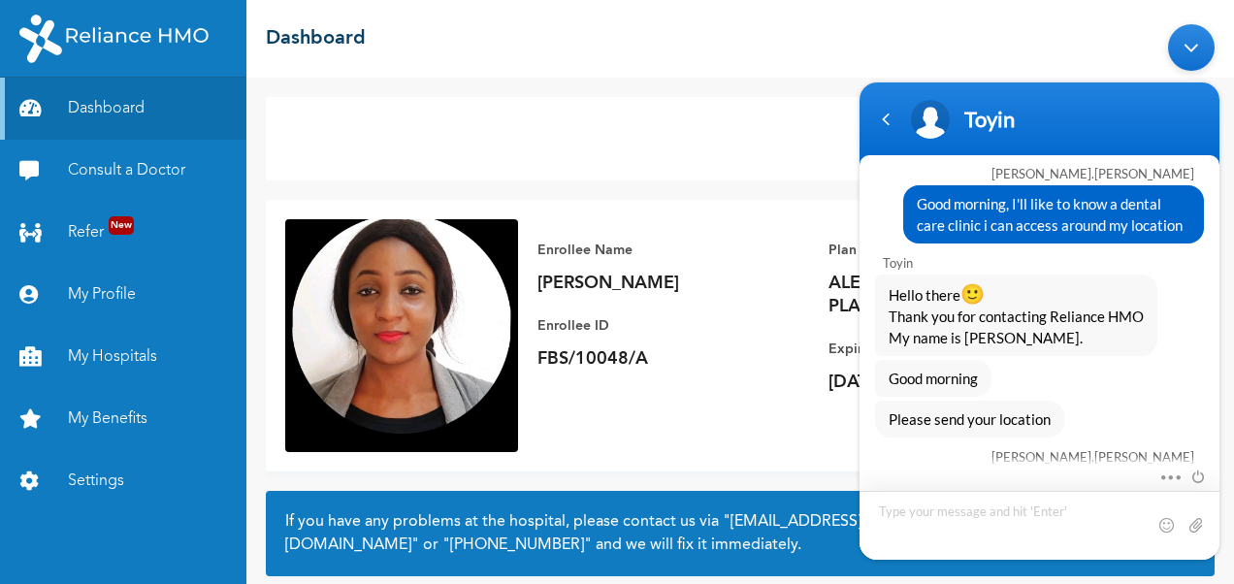
scroll to position [3464, 0]
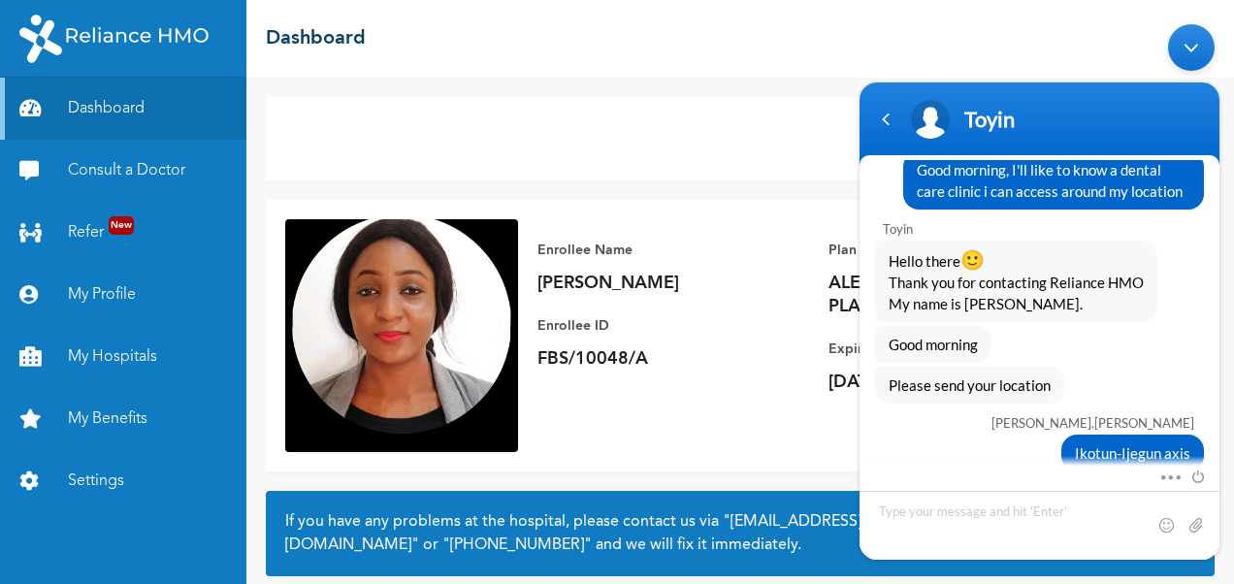
click at [555, 93] on div "Consult a Doctor Enrollee Name [PERSON_NAME] Enrollee ID FBS/10048/A Plan Info …" at bounding box center [740, 331] width 988 height 507
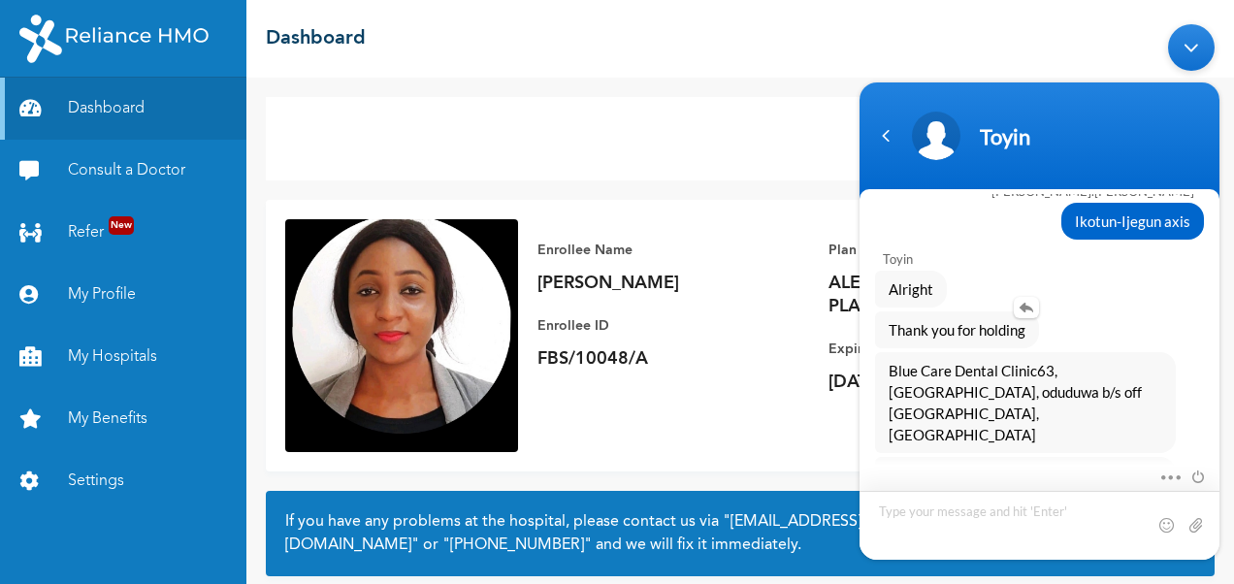
scroll to position [3696, 0]
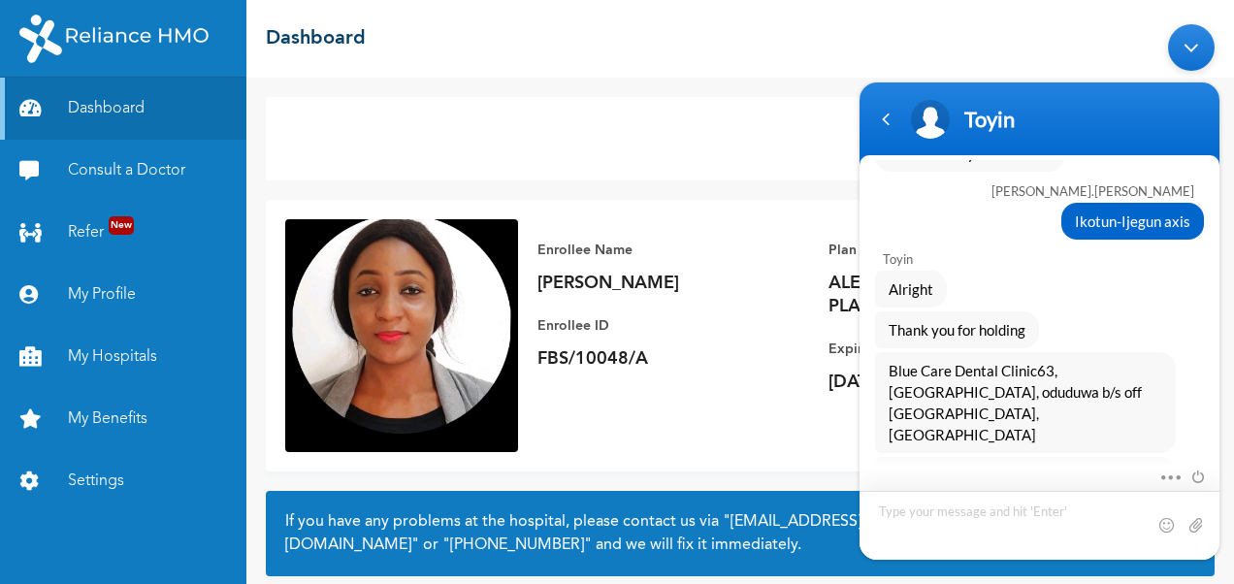
click at [982, 523] on textarea "Type your message and hit 'Enter'" at bounding box center [1040, 525] width 360 height 69
type textarea "Alright thank you"
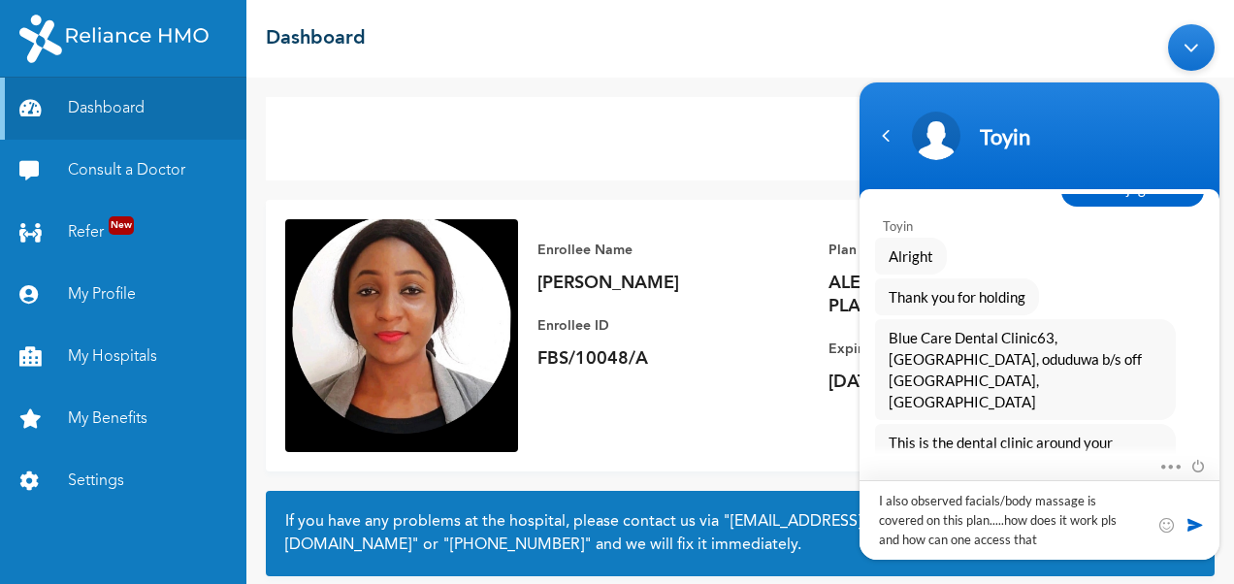
type textarea "I also observed facials/body massage is covered on this plan.....how does it wo…"
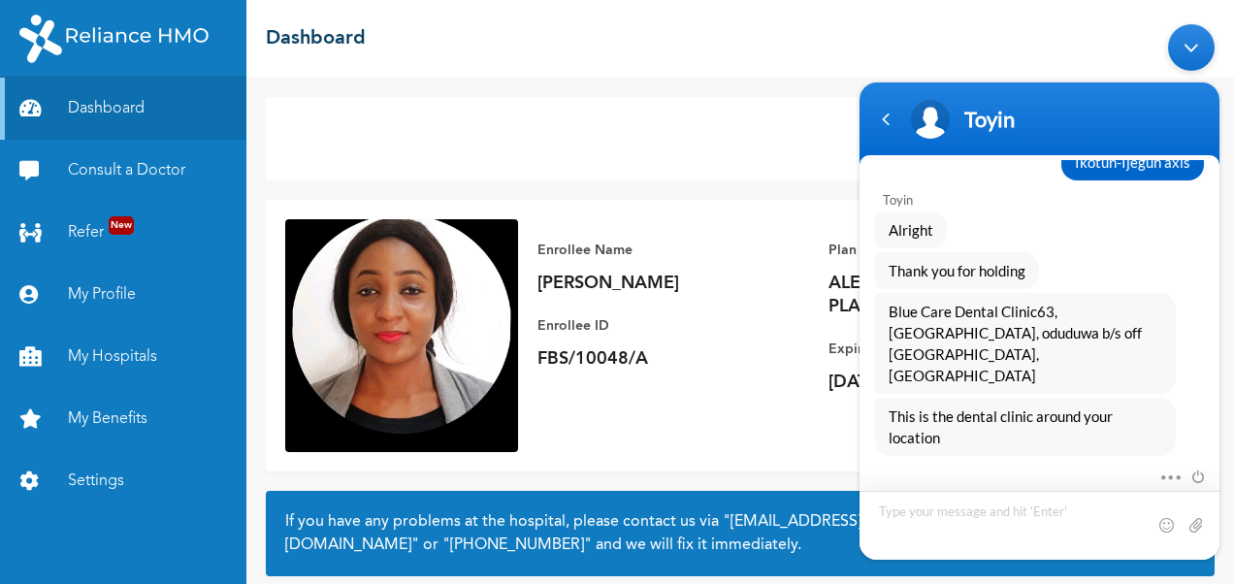
scroll to position [3756, 0]
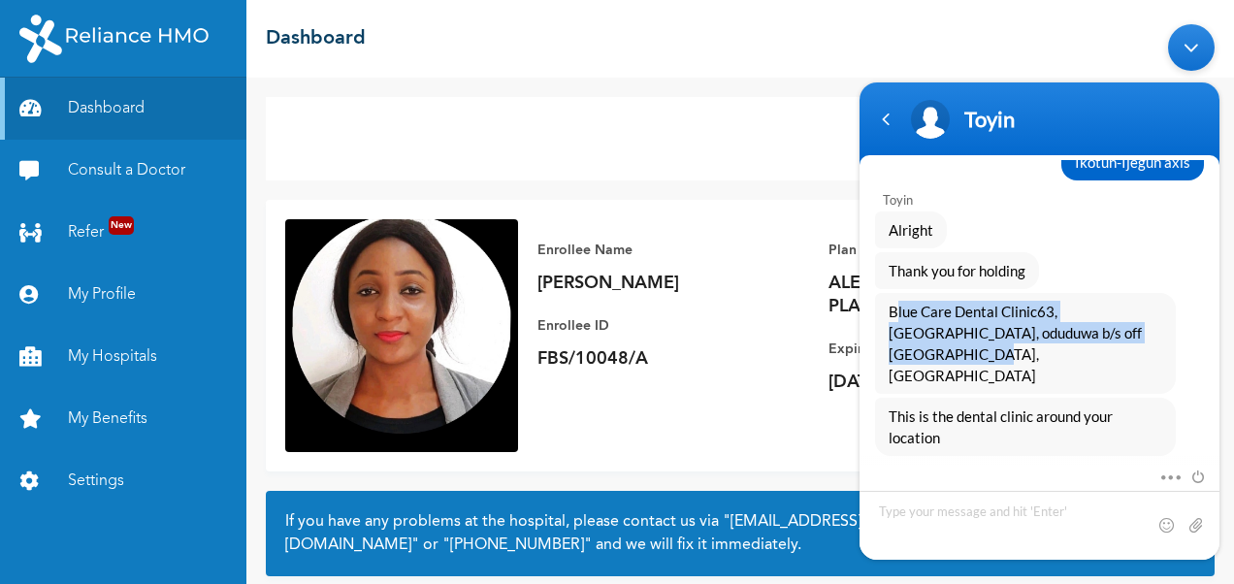
drag, startPoint x: 1142, startPoint y: 321, endPoint x: 867, endPoint y: 278, distance: 279.0
click at [867, 293] on div "Blue Care Dental Clinic63, [GEOGRAPHIC_DATA], oduduwa b/s off [GEOGRAPHIC_DATA]…" at bounding box center [1040, 343] width 360 height 101
copy span "Blue Care Dental Clinic63, [GEOGRAPHIC_DATA], oduduwa b/s off [GEOGRAPHIC_DATA]…"
click at [938, 137] on div "Toyin" at bounding box center [1039, 119] width 337 height 49
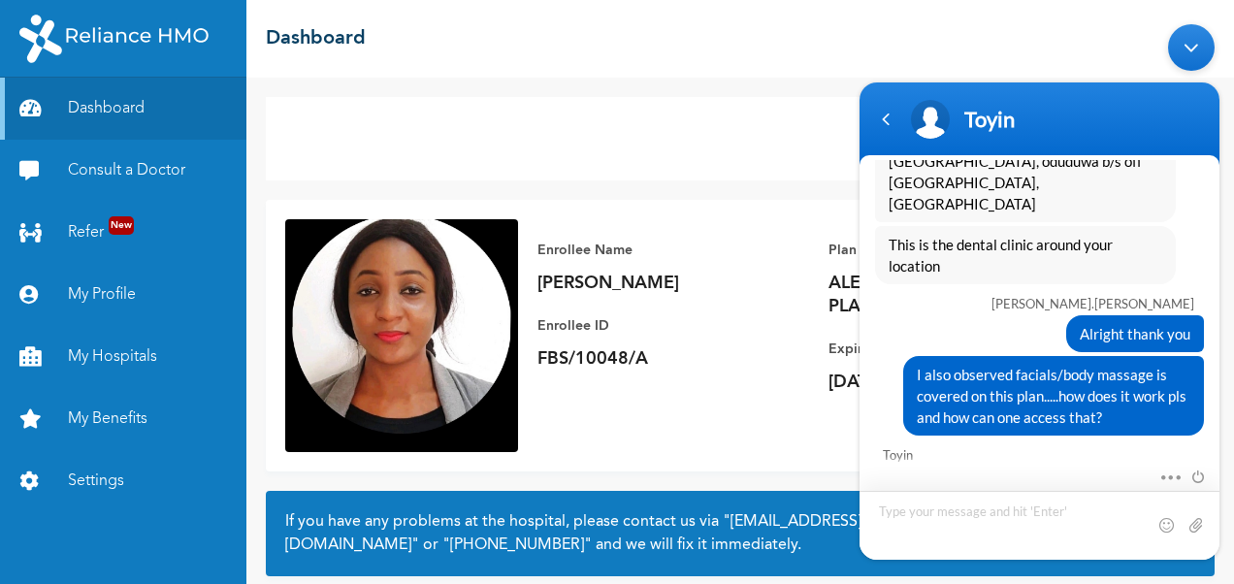
scroll to position [4080, 0]
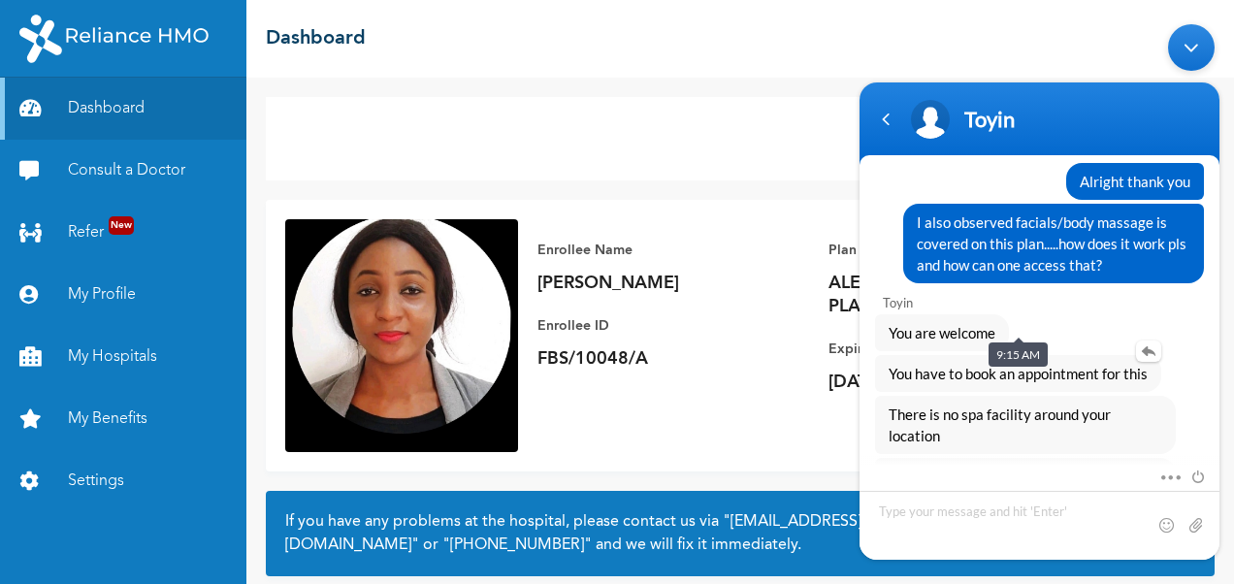
click at [1159, 355] on div "You have to book an appointment for this" at bounding box center [1018, 373] width 286 height 37
click at [1152, 341] on em at bounding box center [1148, 351] width 25 height 21
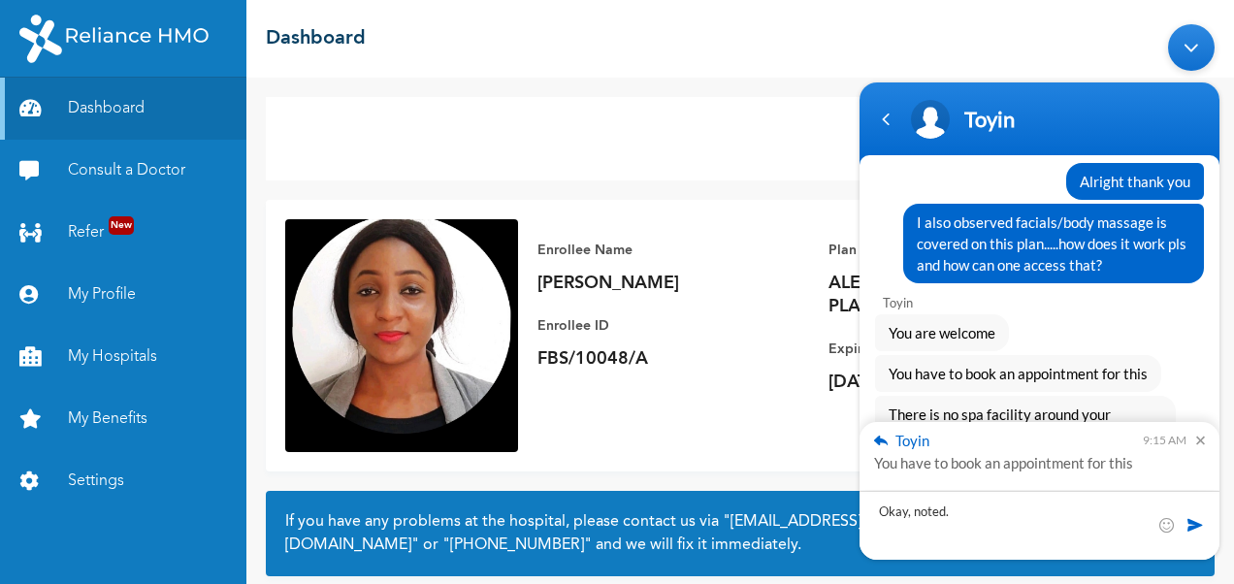
type textarea "Okay, noted."
click at [1196, 522] on span at bounding box center [1195, 524] width 19 height 19
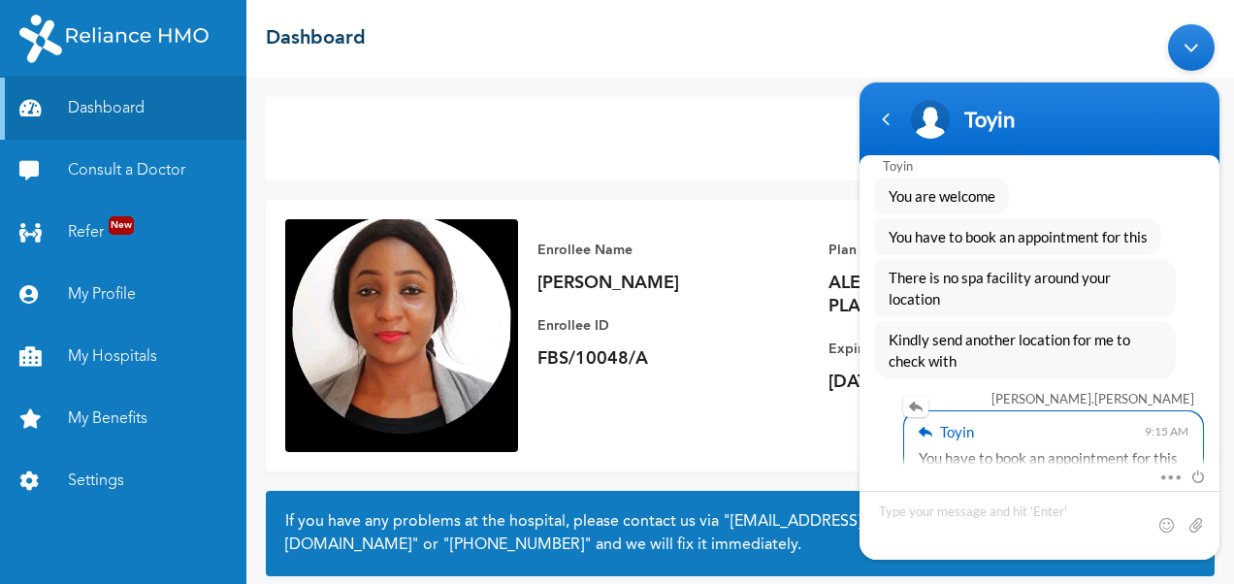
click at [1073, 411] on div "Toyin 9:15 AM You have to book an appointment for this" at bounding box center [1053, 444] width 299 height 67
click at [1162, 307] on em at bounding box center [1163, 317] width 25 height 21
type textarea "Ayobo/ipaja axis?"
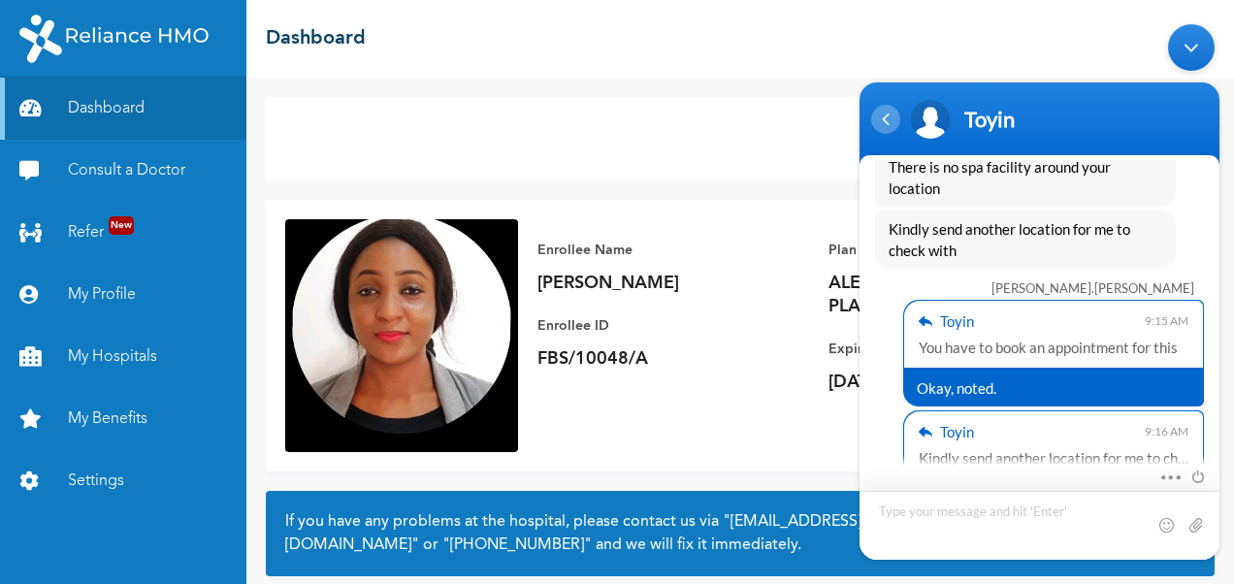
click at [895, 125] on div "Navigation go back" at bounding box center [885, 119] width 29 height 29
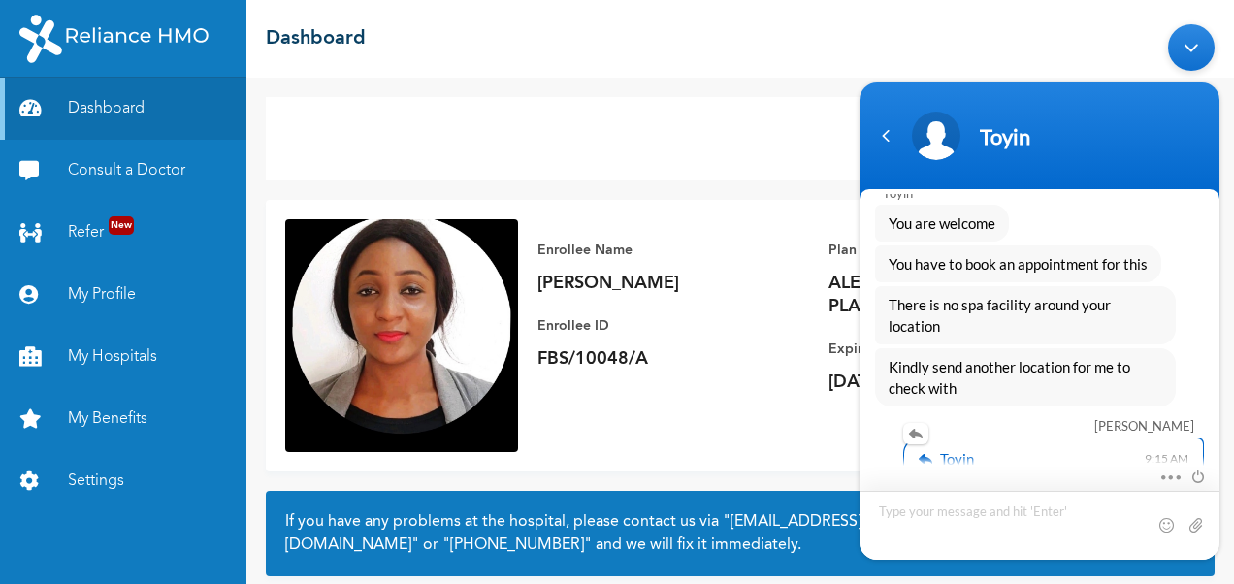
scroll to position [4386, 0]
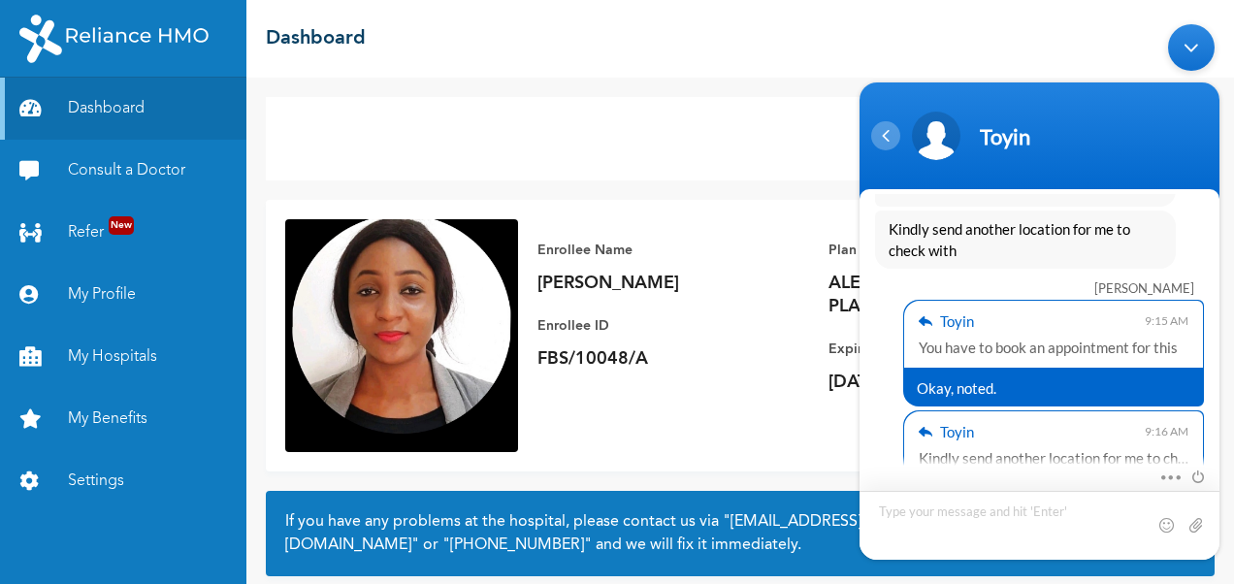
click at [879, 148] on div "Navigation go back" at bounding box center [885, 135] width 29 height 29
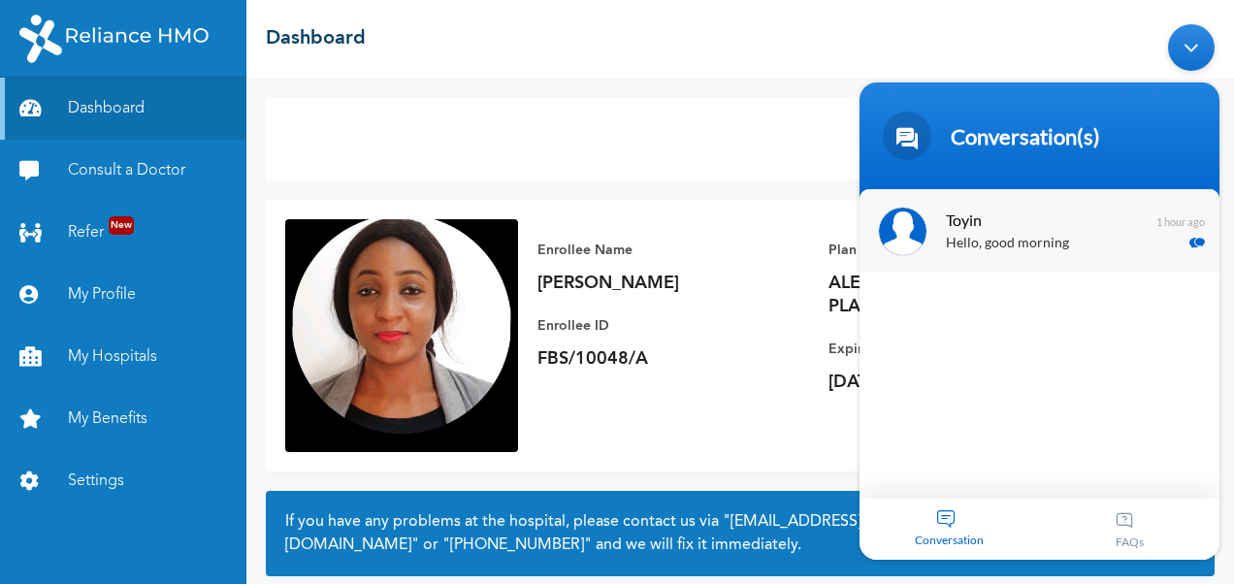
click at [1011, 233] on p "Hello, good morning" at bounding box center [1068, 244] width 245 height 22
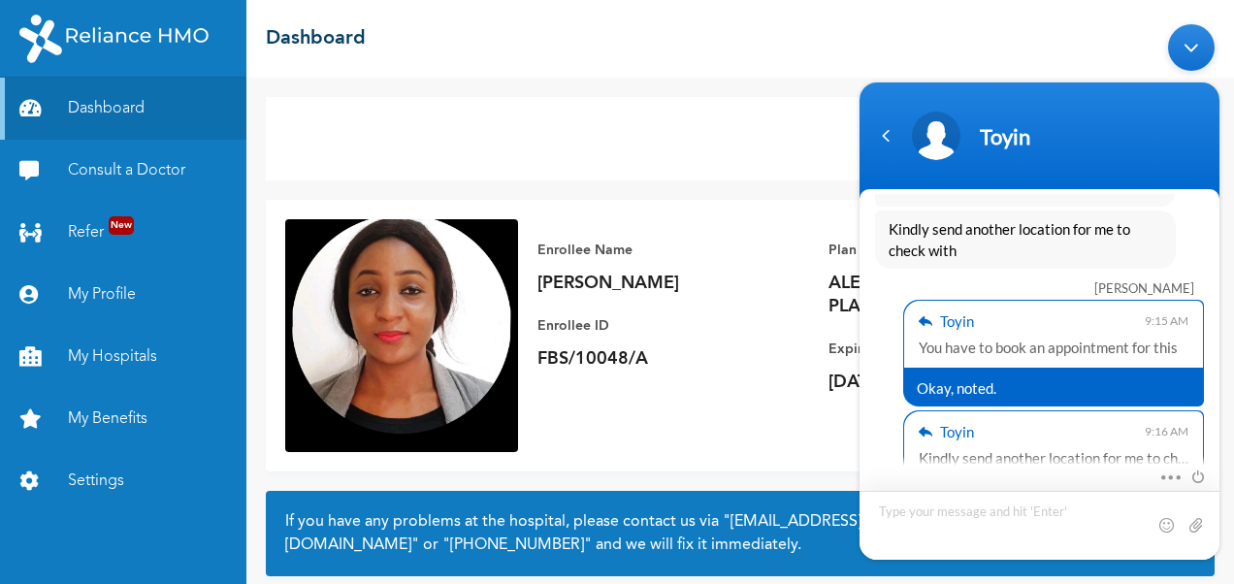
scroll to position [4495, 0]
